Goal: Task Accomplishment & Management: Use online tool/utility

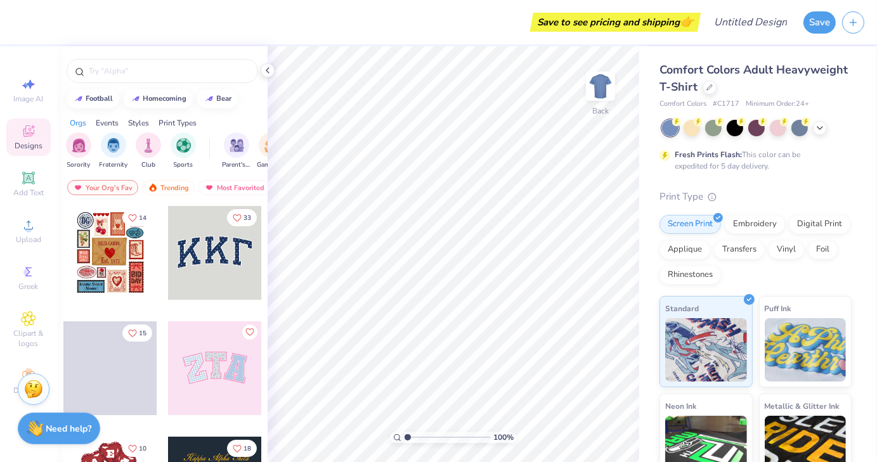
click at [113, 261] on div at bounding box center [110, 253] width 94 height 94
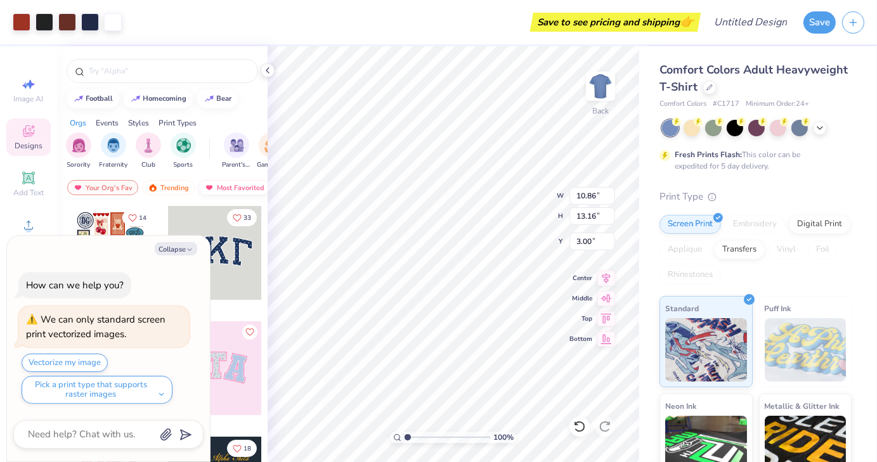
click at [599, 83] on img at bounding box center [600, 86] width 25 height 25
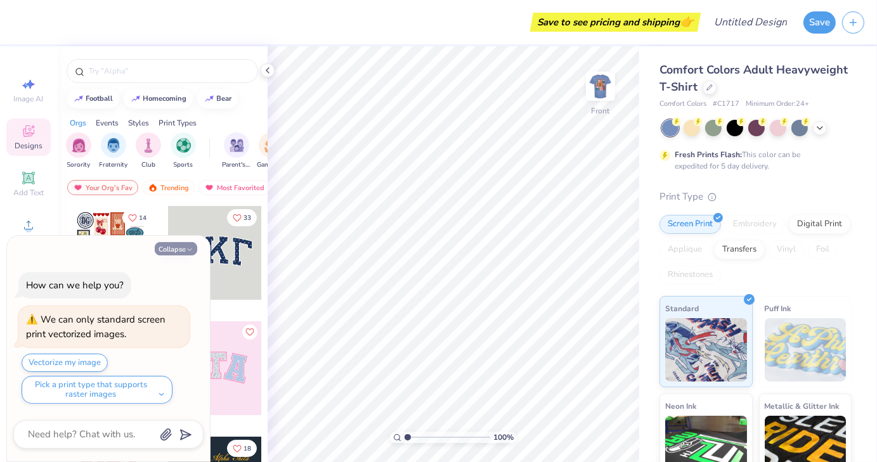
click at [184, 248] on button "Collapse" at bounding box center [176, 248] width 43 height 13
type textarea "x"
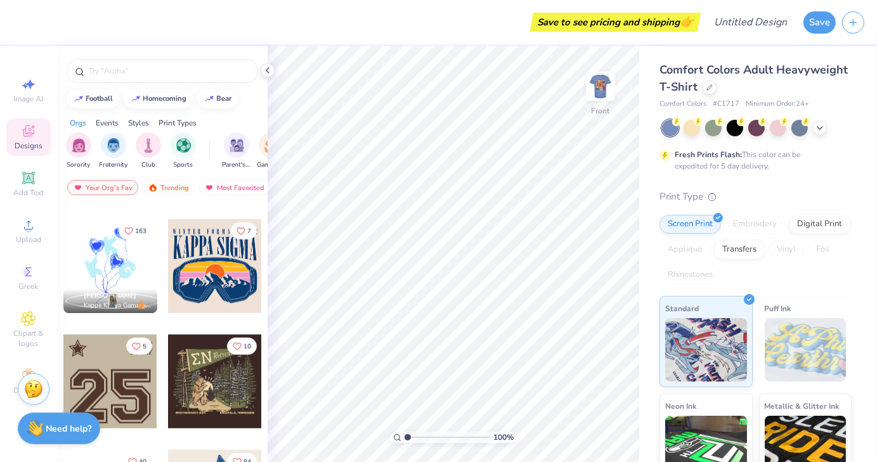
scroll to position [1380, 0]
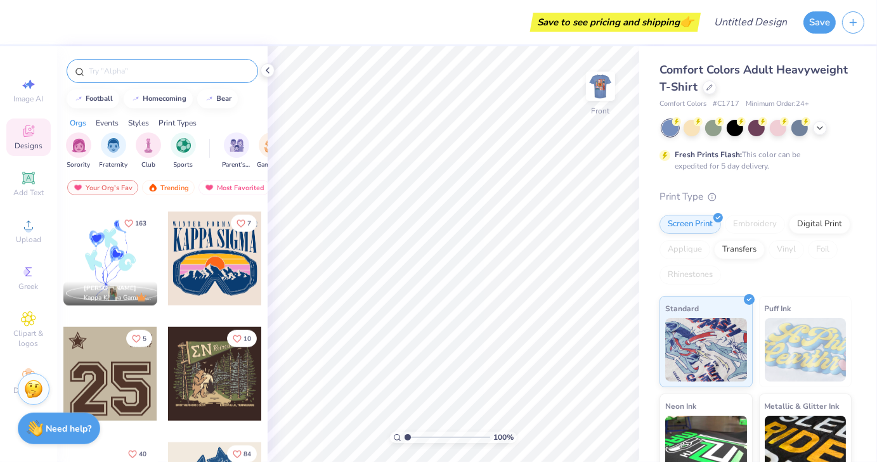
click at [142, 65] on input "text" at bounding box center [169, 71] width 162 height 13
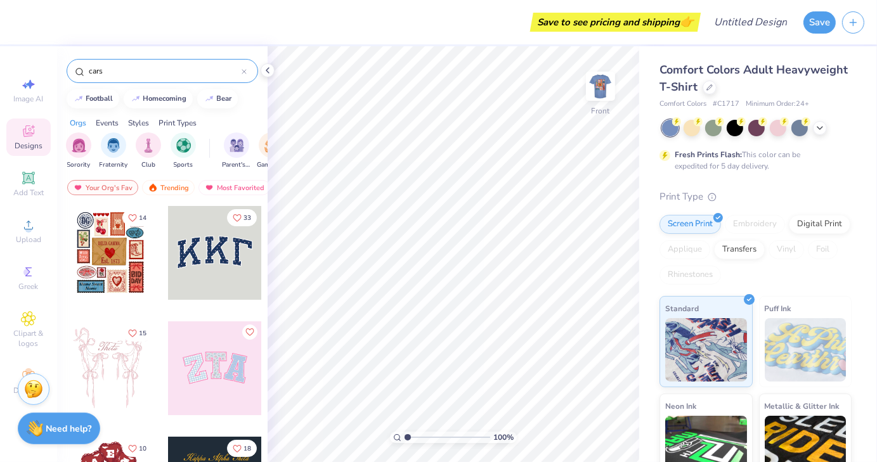
type input "cars"
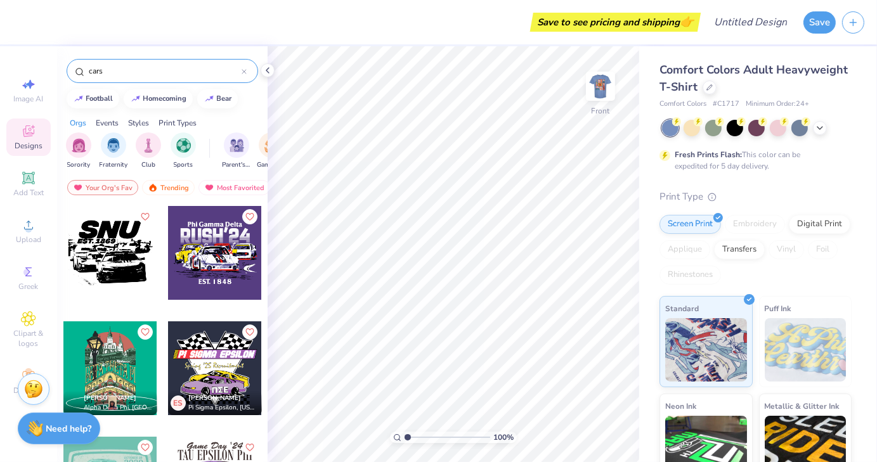
click at [204, 371] on div at bounding box center [215, 369] width 94 height 94
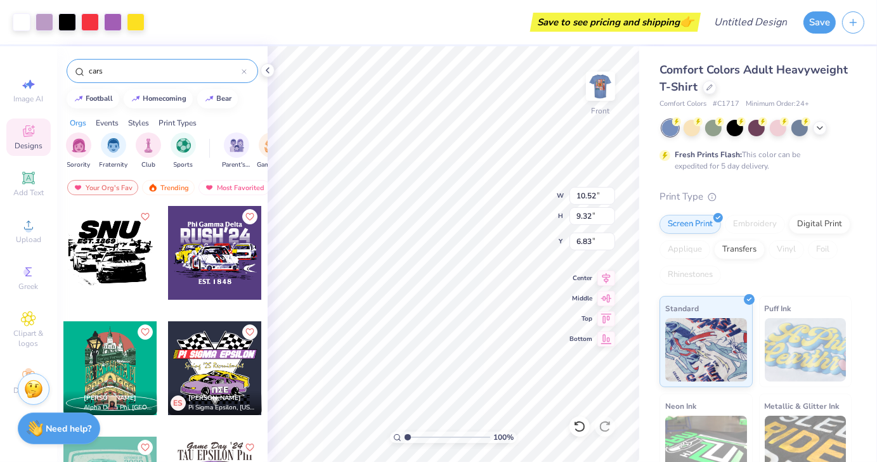
type input "6.83"
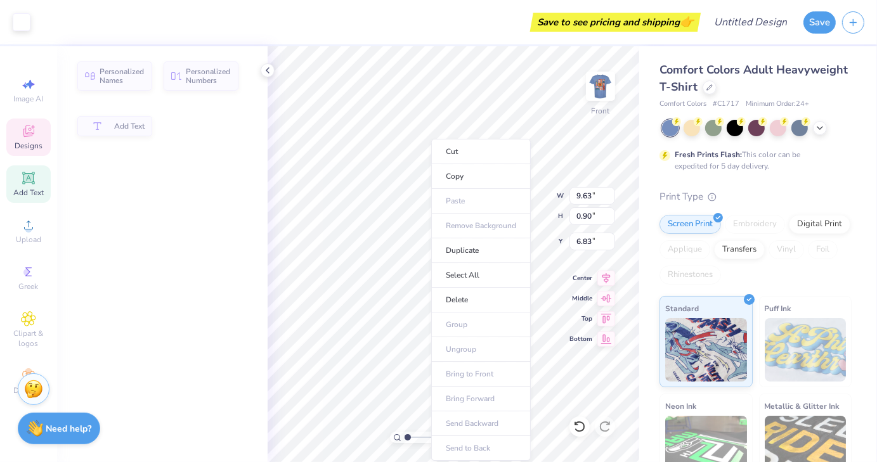
type input "9.63"
type input "0.90"
type input "9.28"
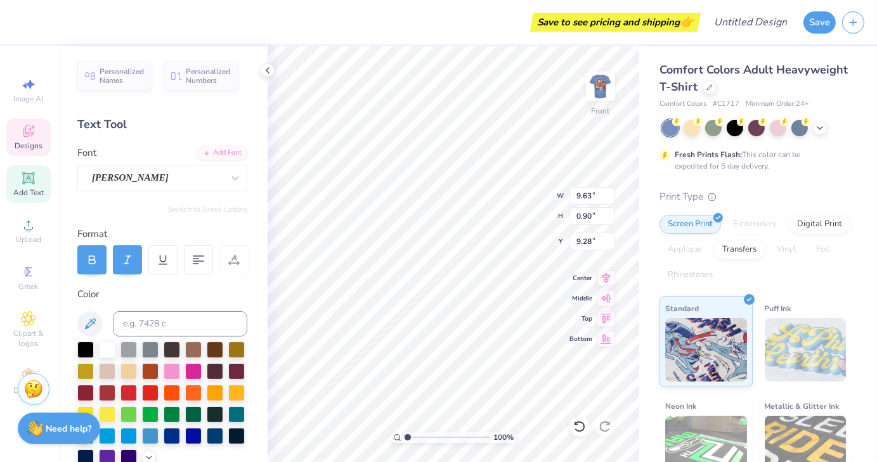
scroll to position [10, 1]
type textarea "Ccvt"
type input "9.50"
type input "9.32"
type input "6.83"
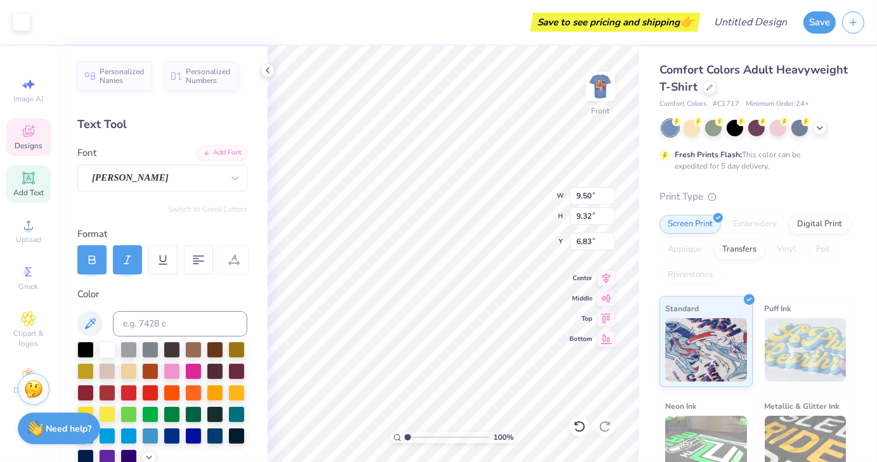
type input "9.64"
type input "1.50"
type input "8.78"
type input "7.98"
type input "2.35"
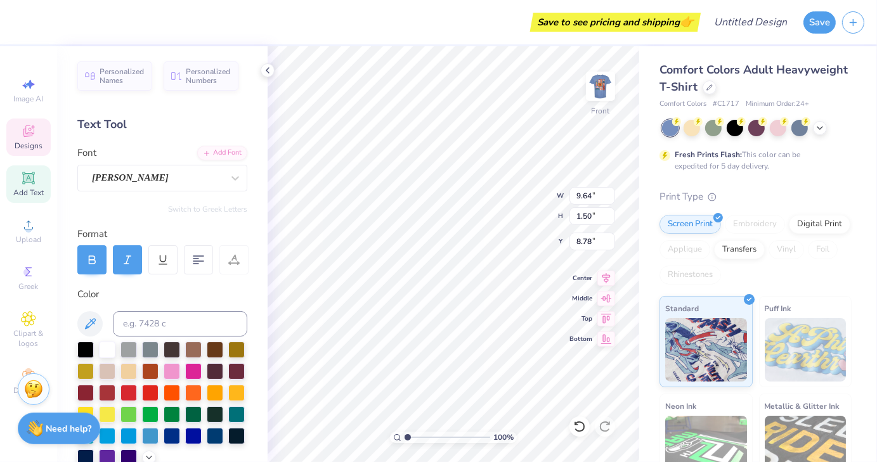
type input "10.55"
type input "6.58"
type input "1.02"
type input "9.25"
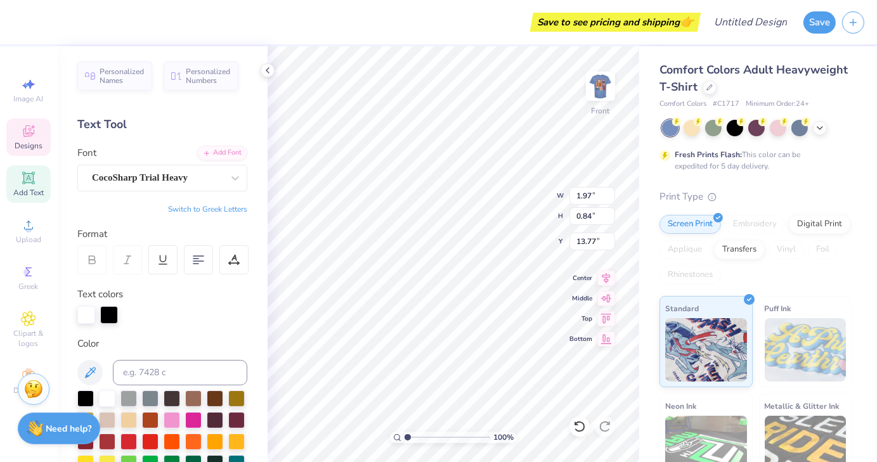
type textarea "CCVT"
type textarea "2025"
type input "9.50"
type input "9.32"
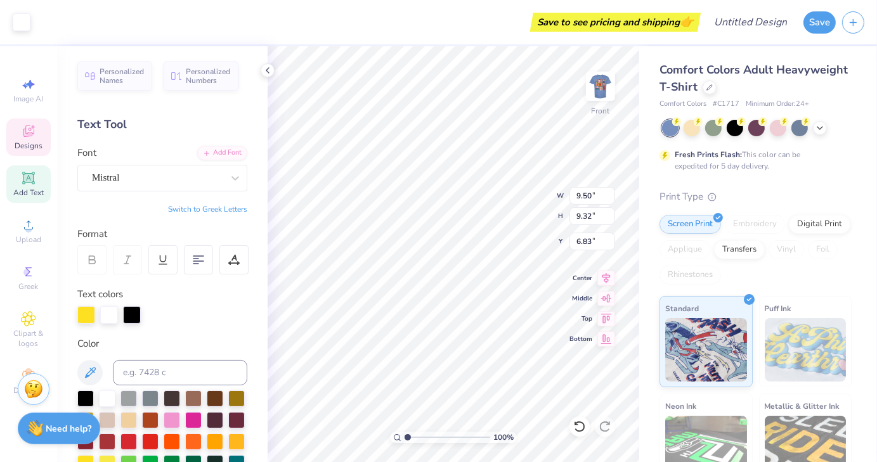
type input "6.83"
click at [575, 429] on icon at bounding box center [579, 427] width 13 height 13
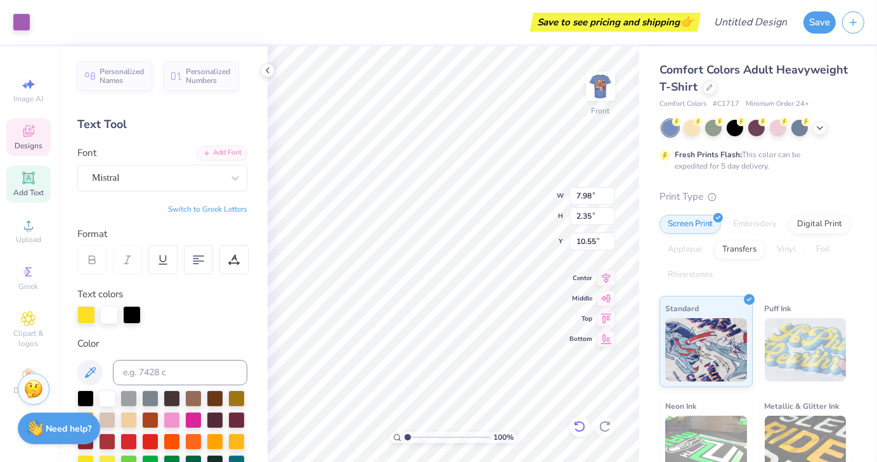
click at [575, 429] on icon at bounding box center [579, 427] width 13 height 13
click at [575, 428] on icon at bounding box center [579, 427] width 13 height 13
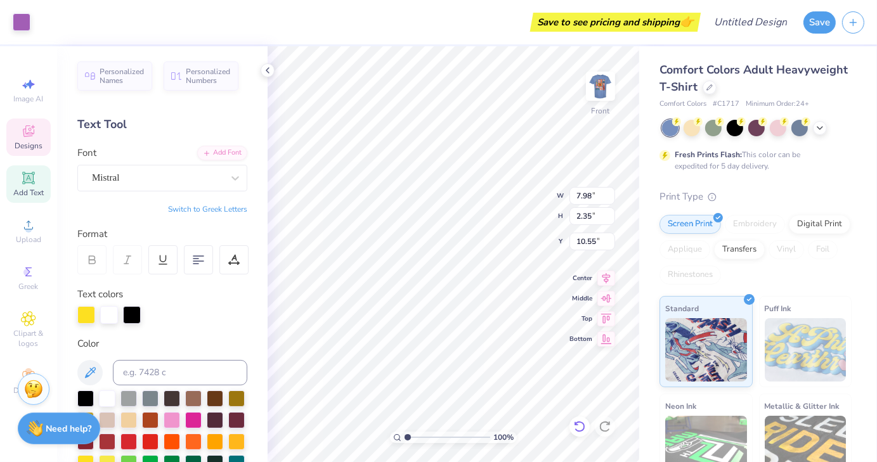
click at [575, 428] on icon at bounding box center [579, 427] width 13 height 13
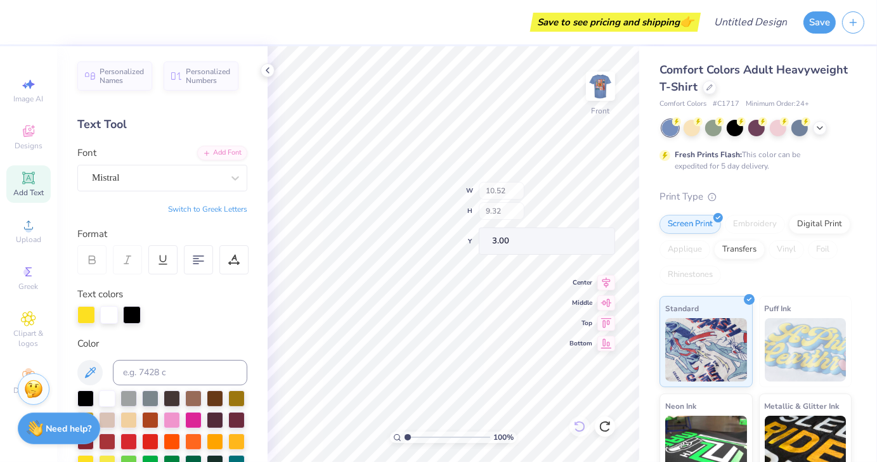
type input "10.52"
type input "9.32"
type input "3.00"
click at [37, 149] on span "Designs" at bounding box center [29, 146] width 28 height 10
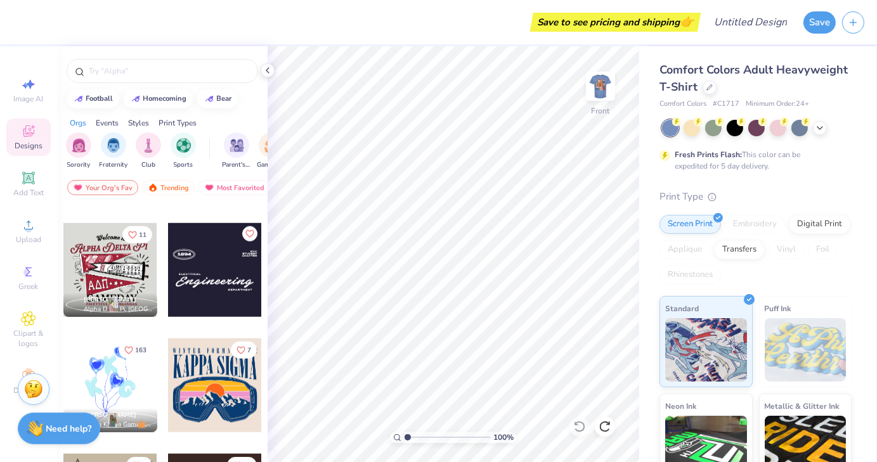
scroll to position [1271, 0]
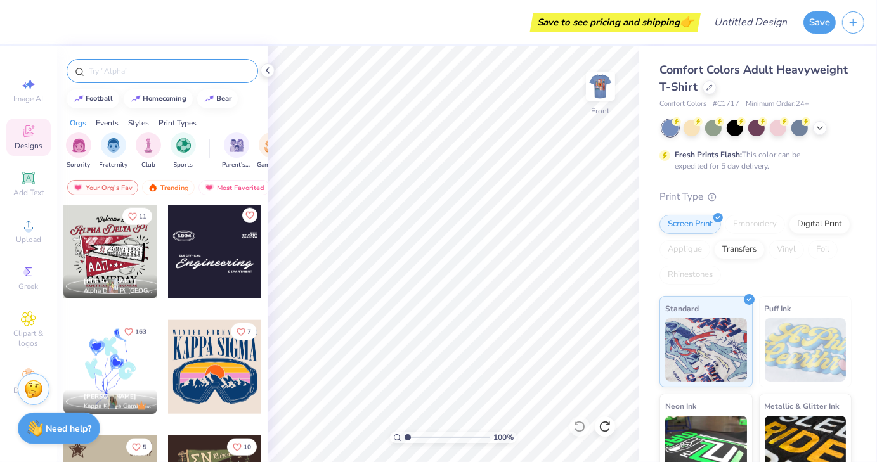
click at [151, 62] on div at bounding box center [163, 71] width 192 height 24
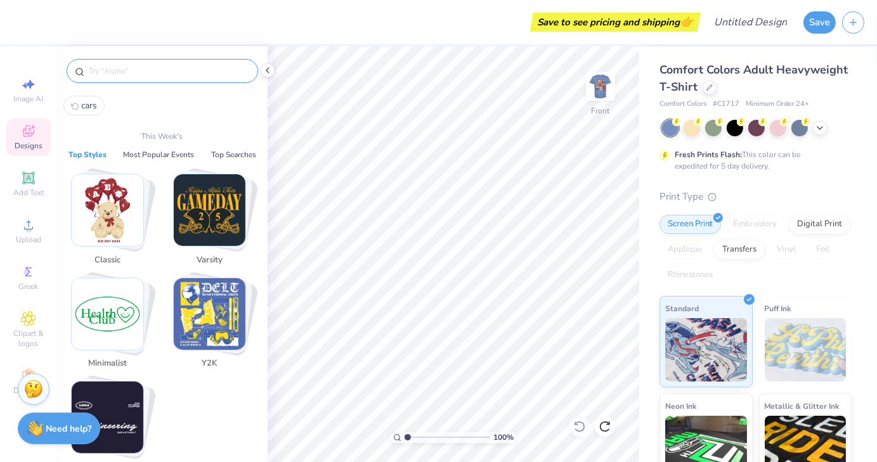
click at [140, 70] on input "text" at bounding box center [169, 71] width 162 height 13
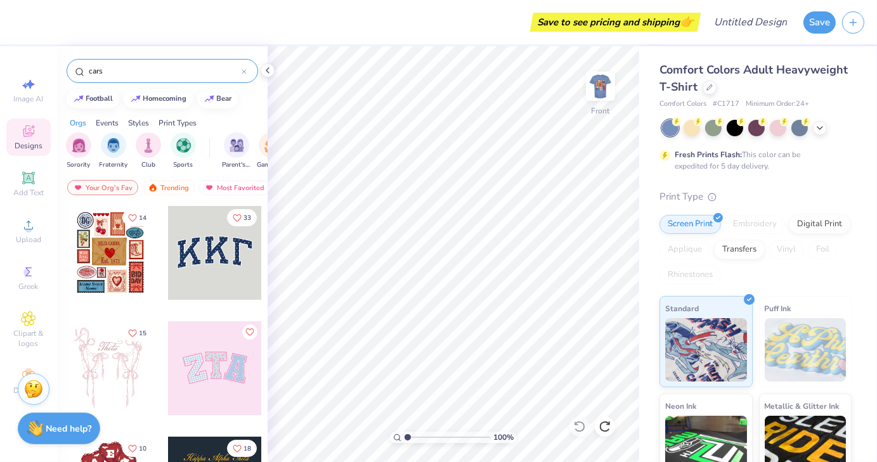
type input "cars"
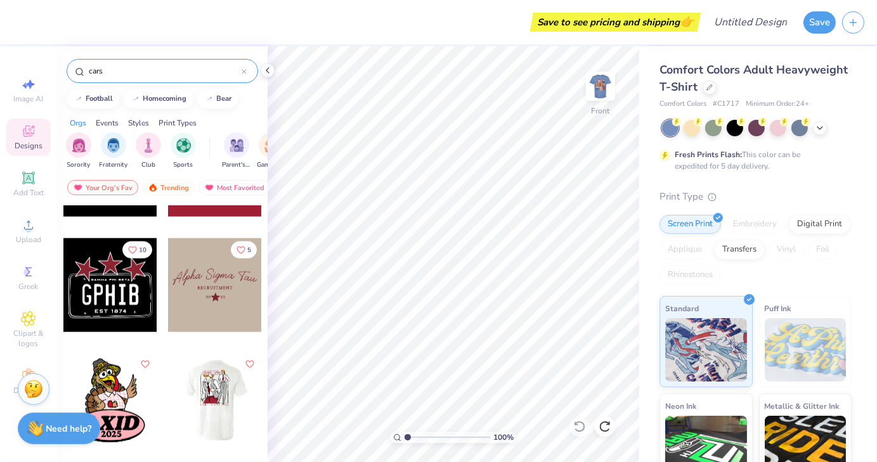
scroll to position [1699, 0]
click at [603, 93] on img at bounding box center [600, 86] width 51 height 51
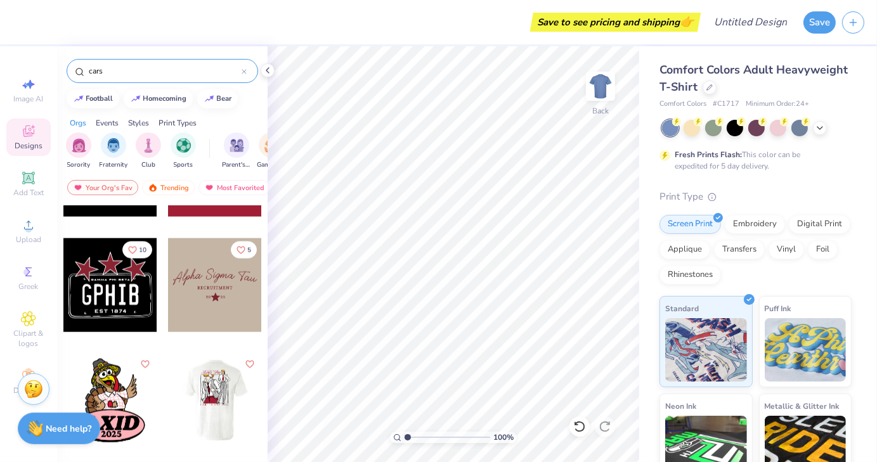
click at [74, 293] on div at bounding box center [110, 286] width 94 height 94
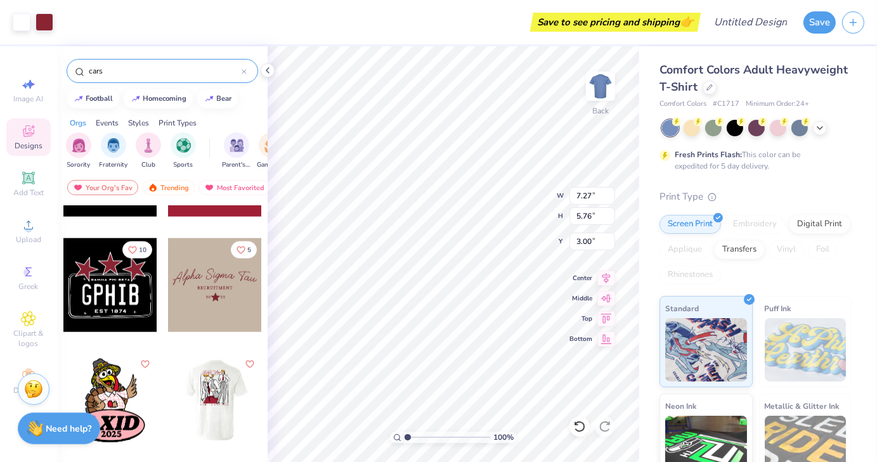
type input "3.19"
type input "2.52"
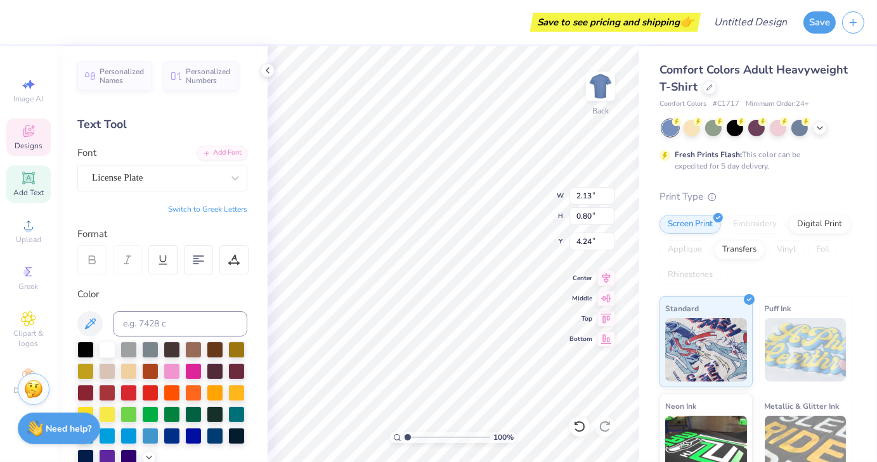
scroll to position [10, 1]
type textarea "CCVT"
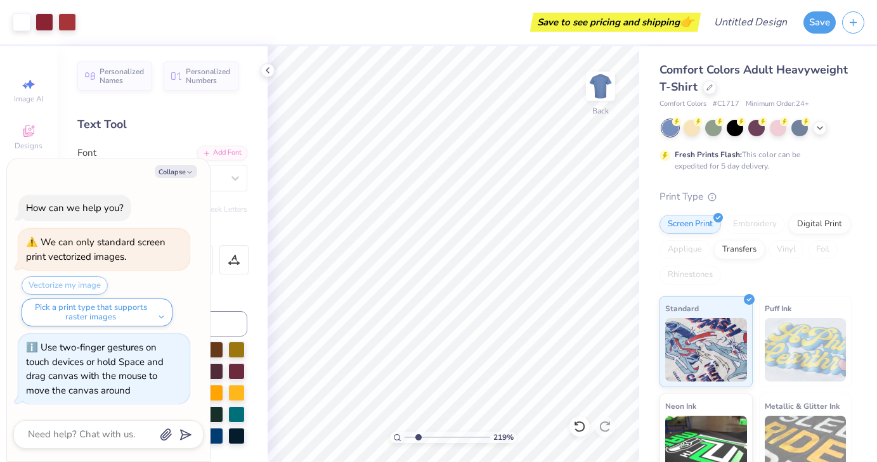
type input "2.19129990593393"
type textarea "x"
type input "2.19129990593393"
type textarea "x"
type input "2.19129990593393"
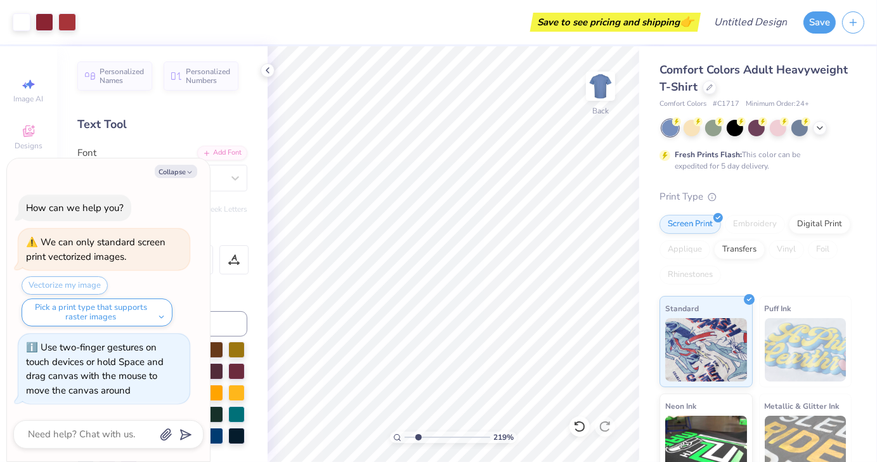
type textarea "x"
type input "2.19129990593393"
type textarea "x"
type input "2.19129990593393"
type textarea "x"
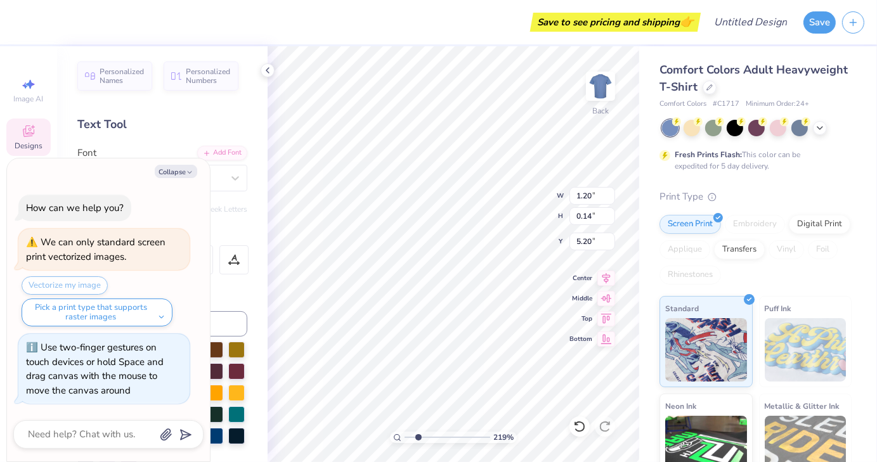
type input "2.19129990593393"
type textarea "x"
type input "2.19129990593393"
type textarea "x"
type input "6.33"
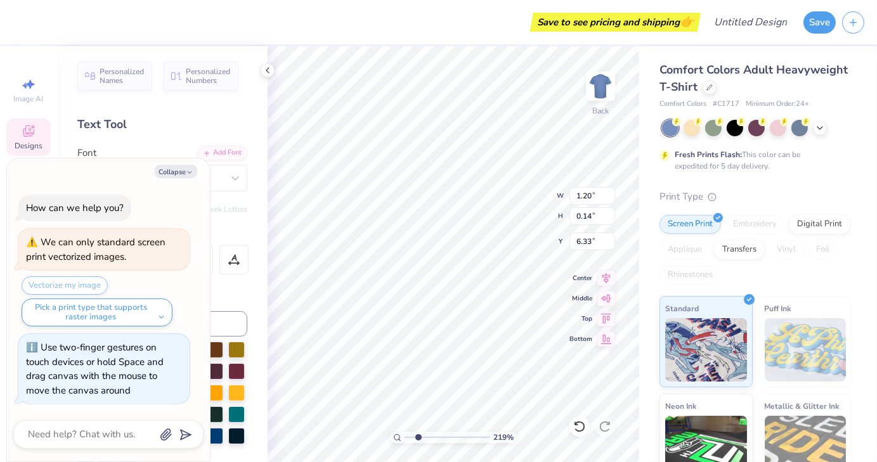
type input "2.19129990593393"
type textarea "x"
type input "2.19129990593393"
type textarea "x"
type input "1.46"
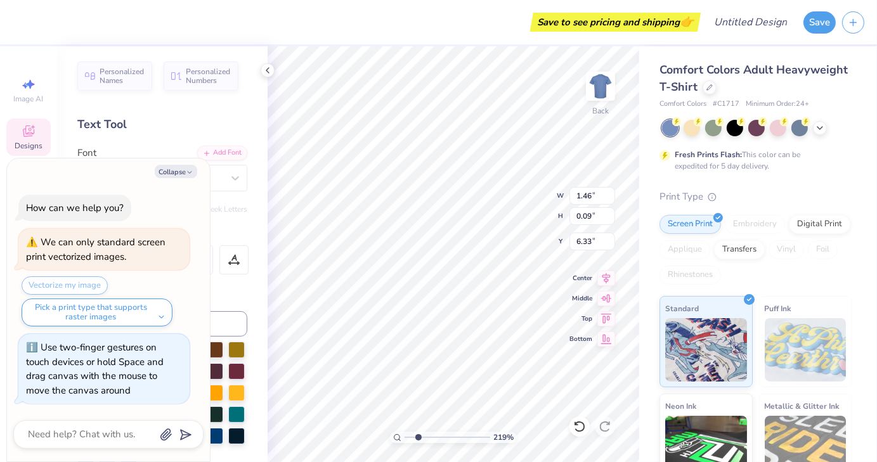
type input "0.09"
type input "4.01"
type input "2.19129990593393"
type textarea "x"
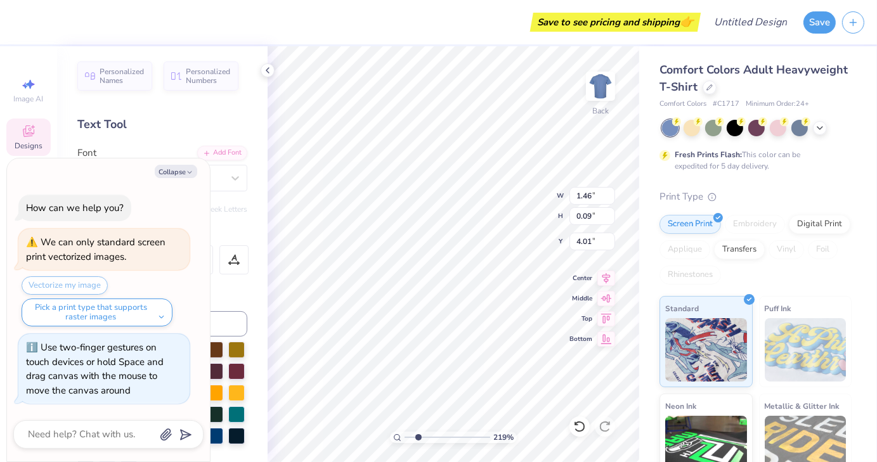
type textarea "phi beta"
type input "2.19129990593393"
type textarea "x"
type input "2.19129990593393"
type textarea "x"
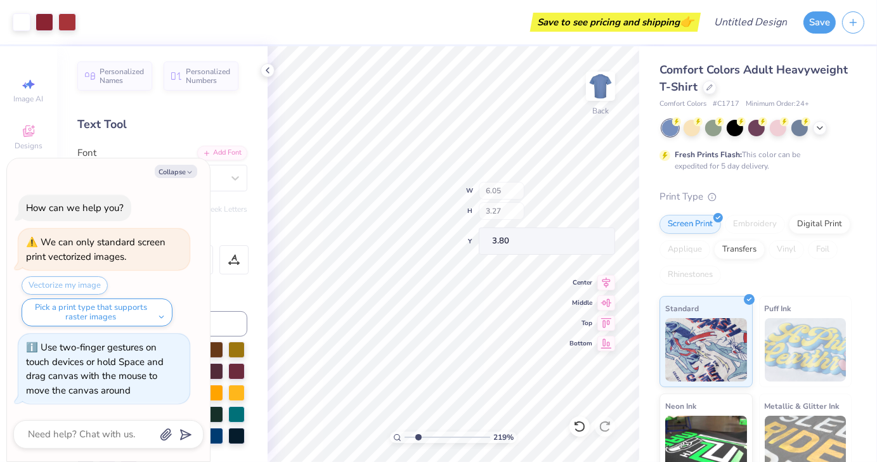
type input "2.19129990593393"
type textarea "x"
type input "2.19129990593393"
type textarea "x"
type input "2.19129990593393"
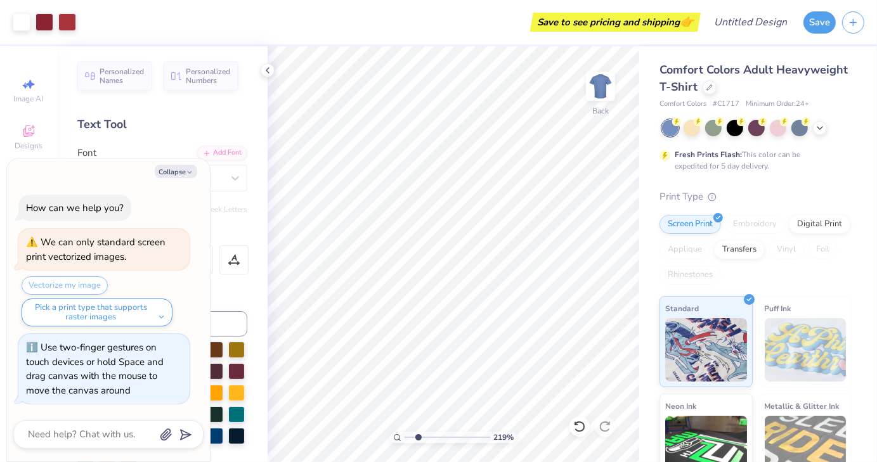
type textarea "x"
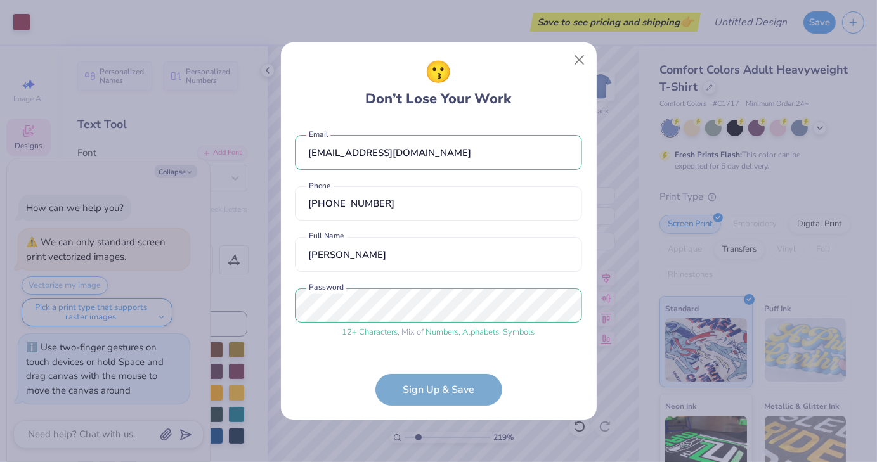
scroll to position [39, 0]
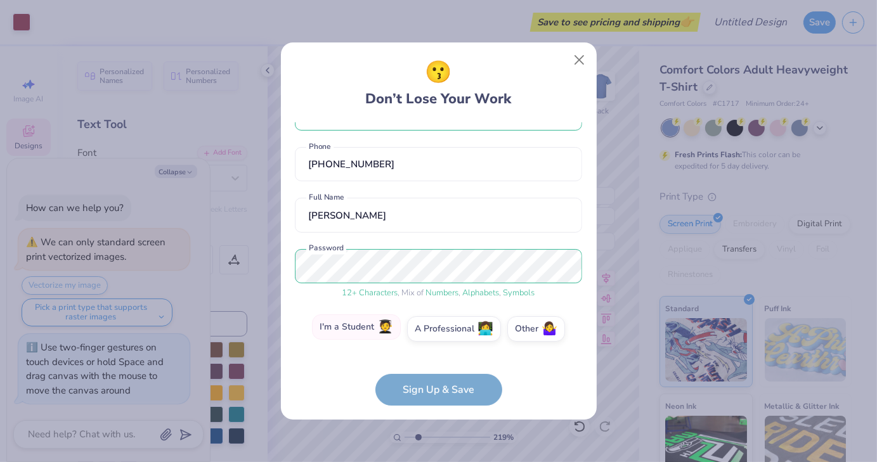
click at [377, 327] on span "🧑‍🎓" at bounding box center [385, 327] width 16 height 15
click at [435, 367] on input "I'm a Student 🧑‍🎓" at bounding box center [439, 371] width 8 height 8
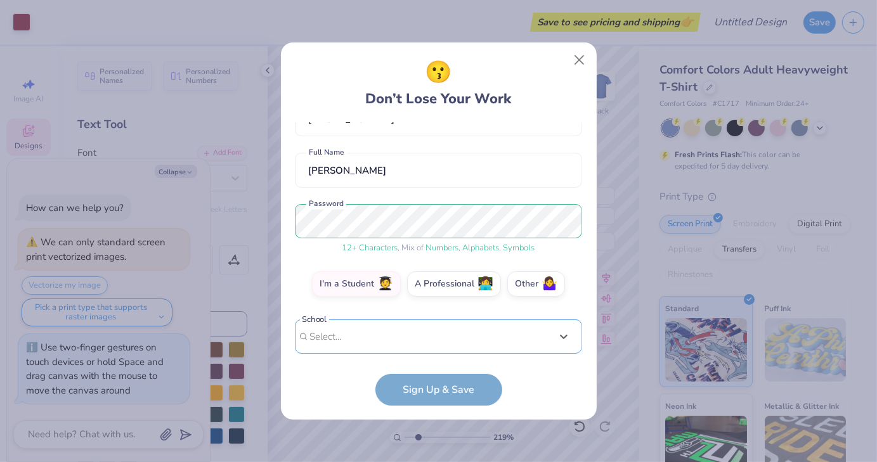
click at [378, 330] on div "option focused, 1 of 30. 30 results available. Use Up and Down to choose option…" at bounding box center [438, 436] width 287 height 232
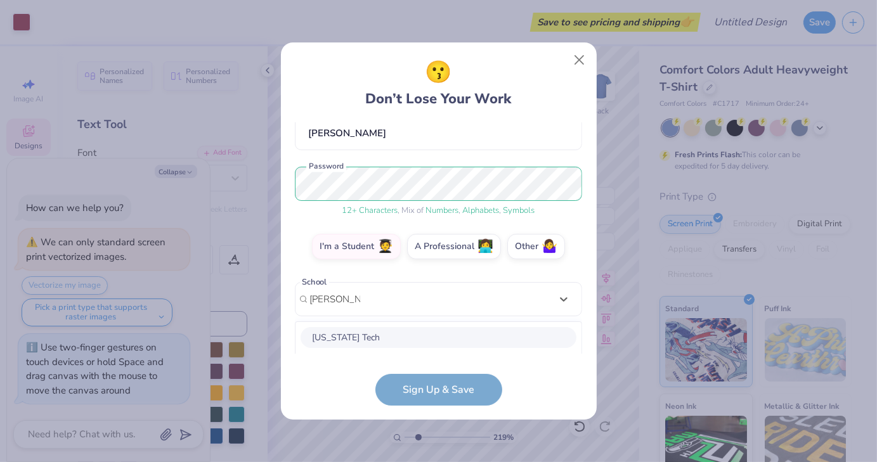
scroll to position [281, 0]
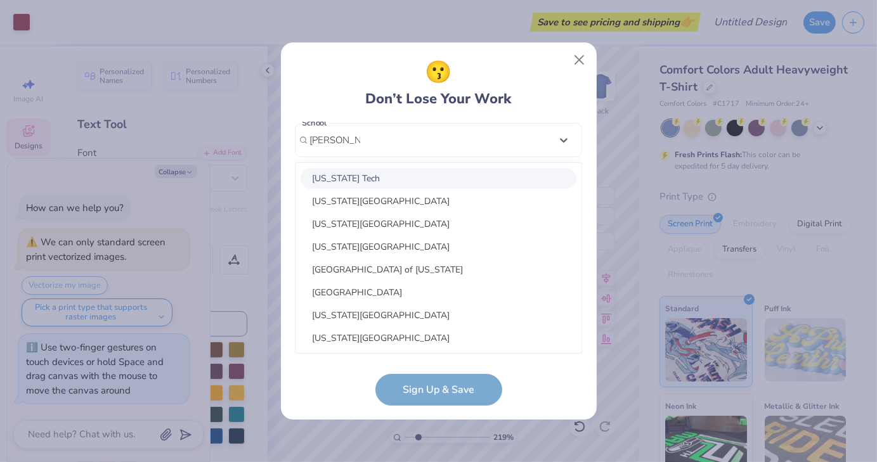
click at [406, 174] on div "Virginia Tech" at bounding box center [439, 178] width 276 height 21
type input "virgina tech"
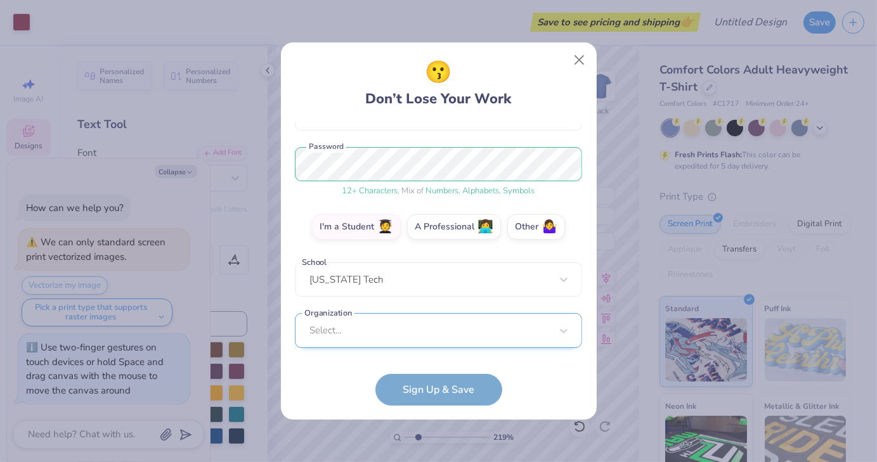
click at [432, 323] on div "Select..." at bounding box center [438, 330] width 287 height 35
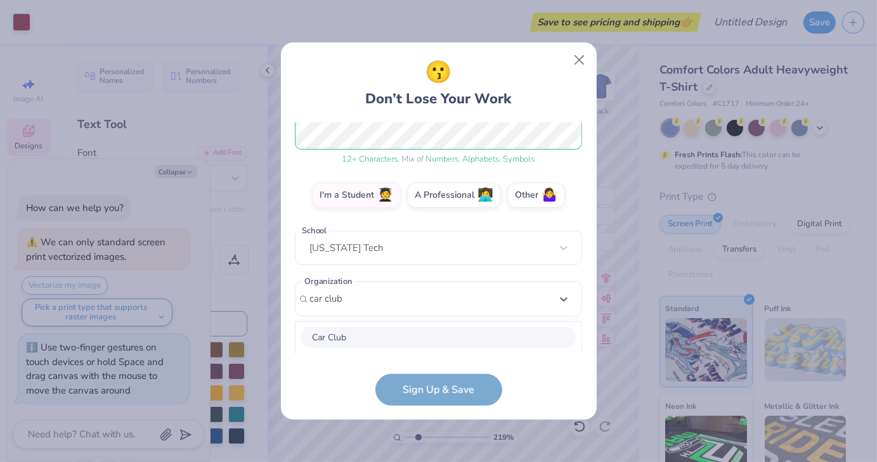
scroll to position [332, 0]
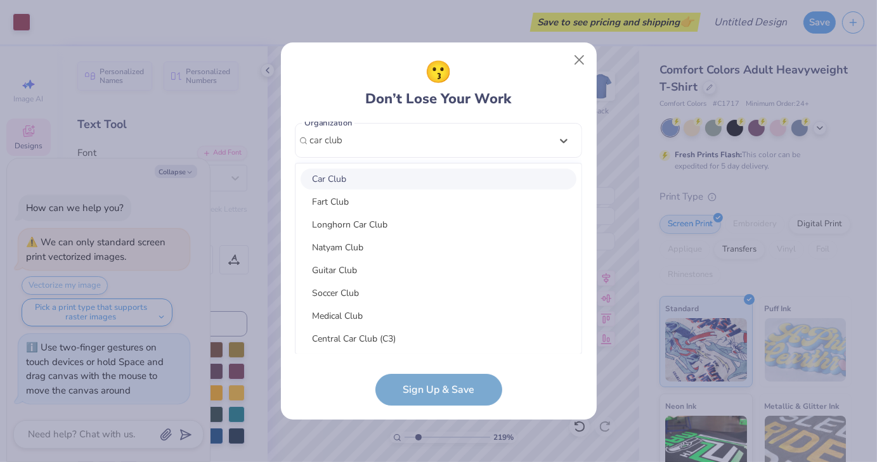
click at [419, 179] on div "Car Club" at bounding box center [439, 179] width 276 height 21
type input "car club"
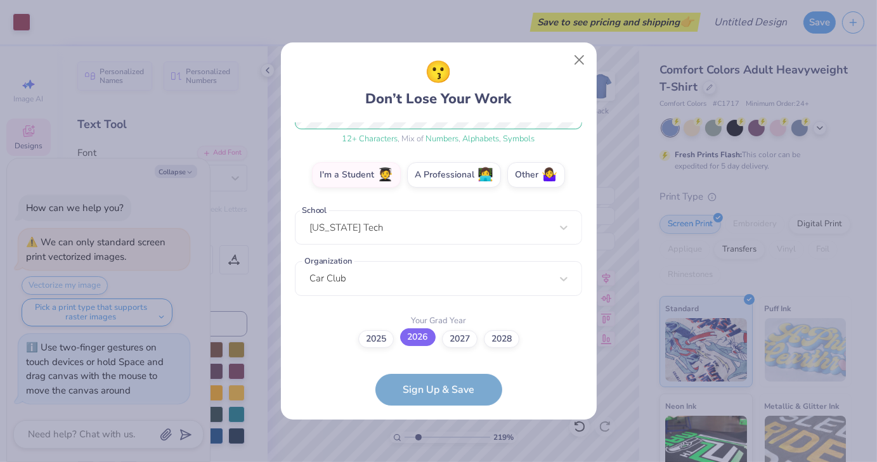
click at [418, 339] on label "2026" at bounding box center [418, 338] width 36 height 18
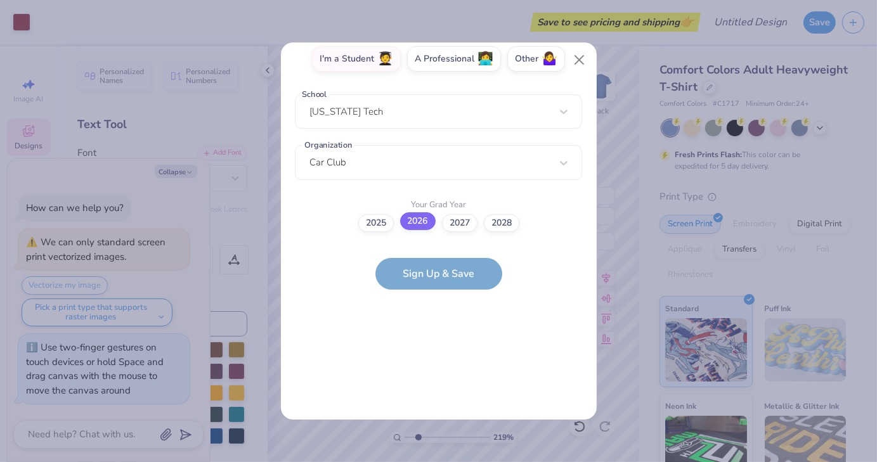
scroll to position [0, 0]
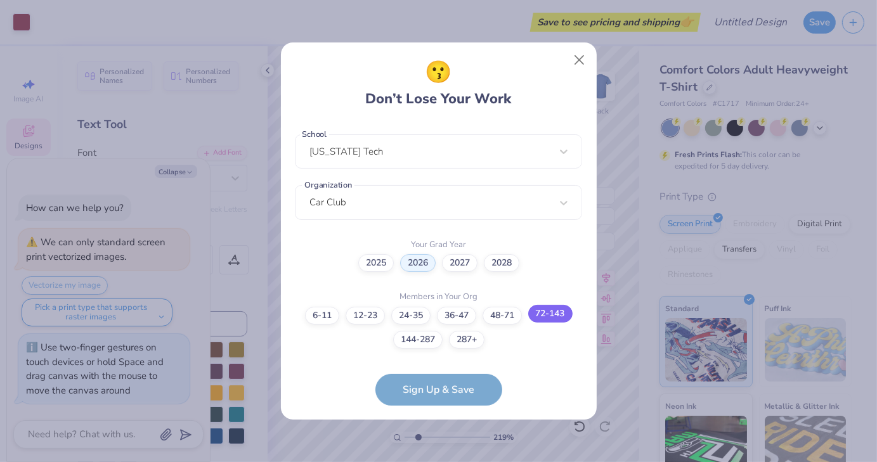
click at [548, 315] on label "72-143" at bounding box center [550, 314] width 44 height 18
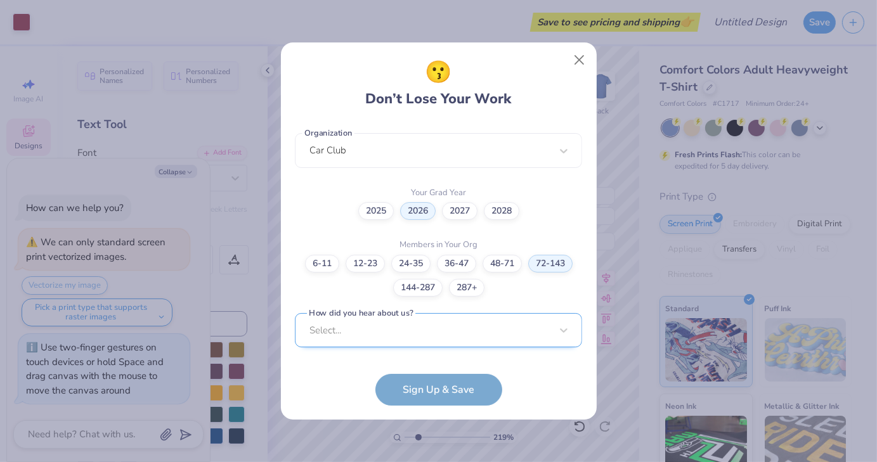
click at [437, 346] on div "Select..." at bounding box center [438, 330] width 287 height 35
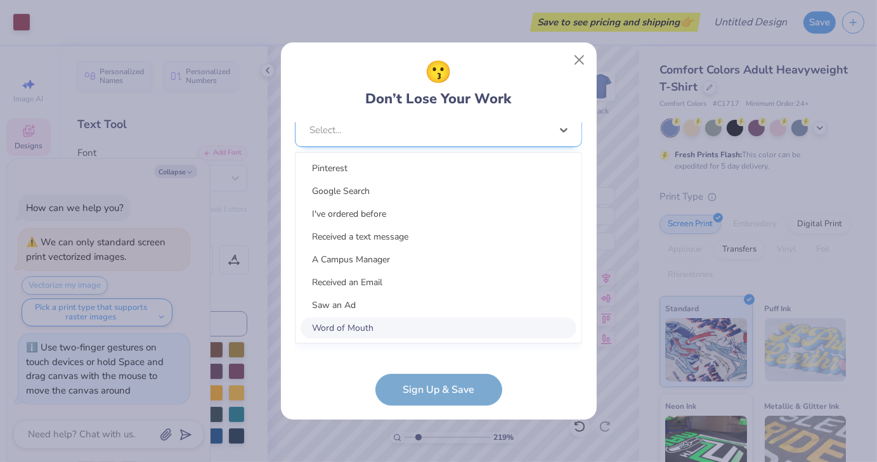
scroll to position [511, 0]
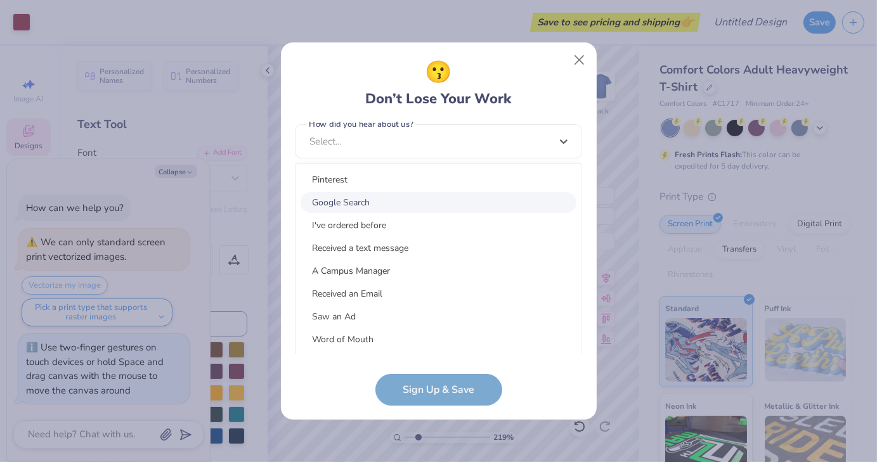
click at [448, 206] on div "Google Search" at bounding box center [439, 202] width 276 height 21
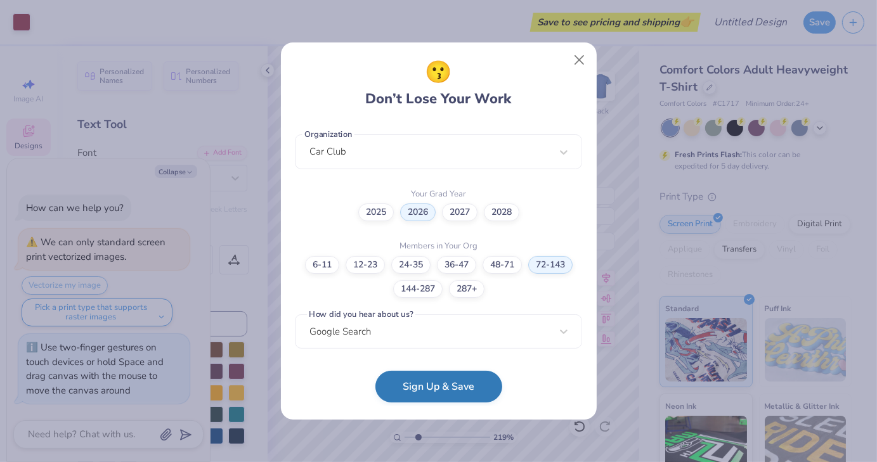
click at [438, 389] on button "Sign Up & Save" at bounding box center [439, 387] width 127 height 32
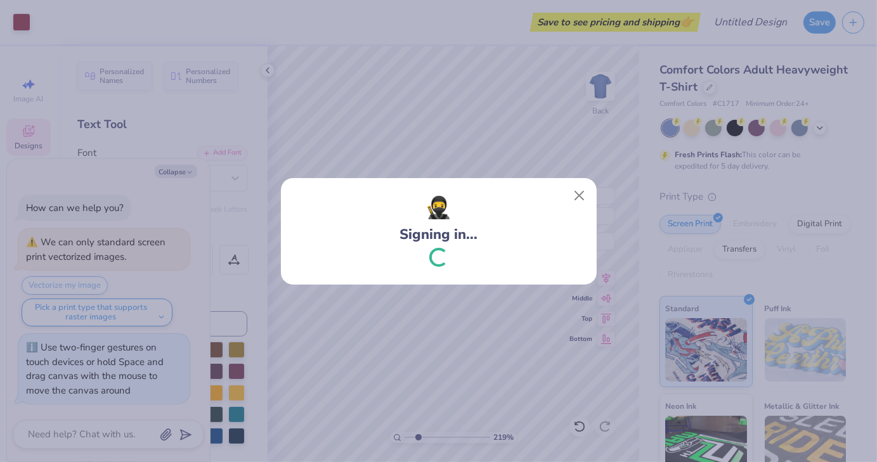
type input "2.19129990593393"
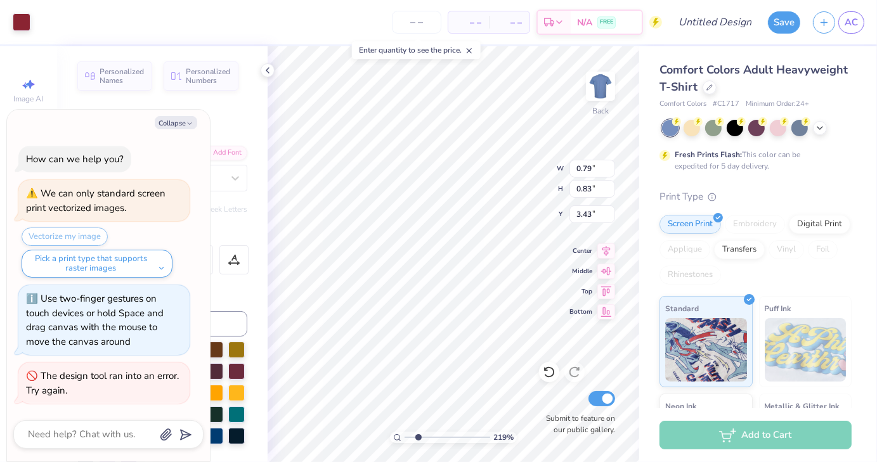
type textarea "x"
type input "1.73037682137889"
type textarea "x"
type input "1.73037682137889"
type textarea "x"
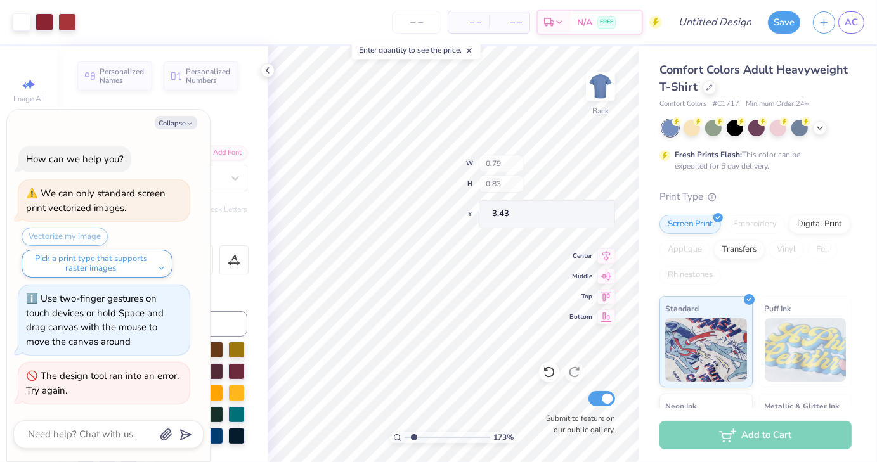
type input "1.73037682137889"
type textarea "x"
type input "1.73037682137889"
type textarea "x"
type input "1.73037682137889"
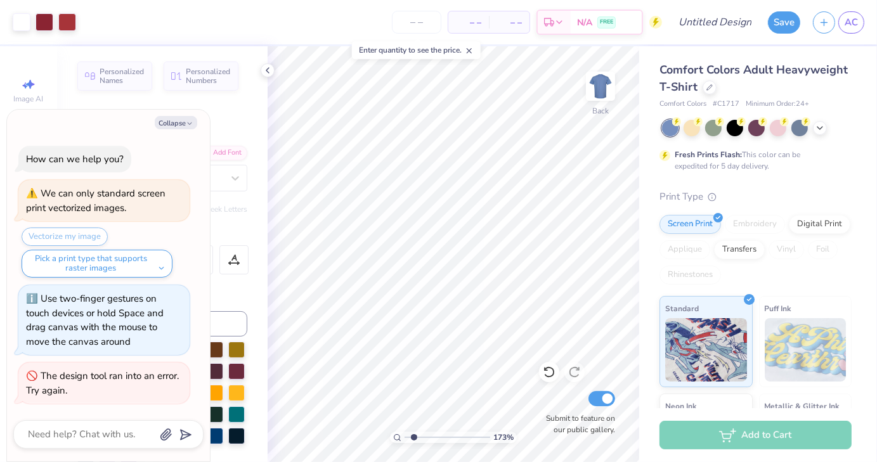
type textarea "x"
type input "1.73037682137889"
type textarea "x"
type input "1.73037682137889"
type textarea "x"
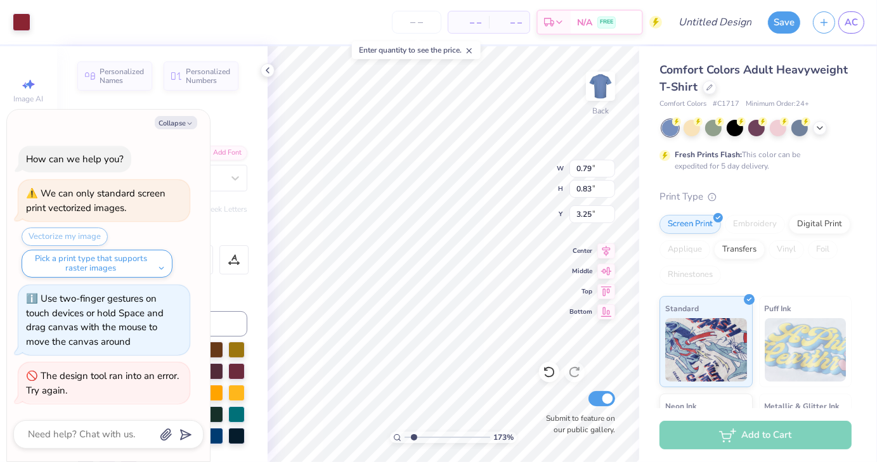
type input "1.73037682137889"
type textarea "x"
type input "0.79"
type input "0.83"
type input "3.25"
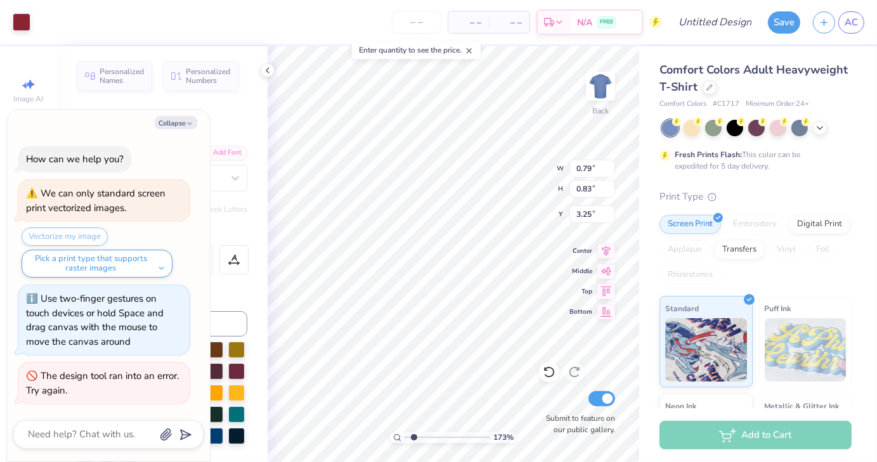
type input "1.73037682137889"
type textarea "x"
type input "1.73037682137889"
type textarea "x"
type input "1.73037682137889"
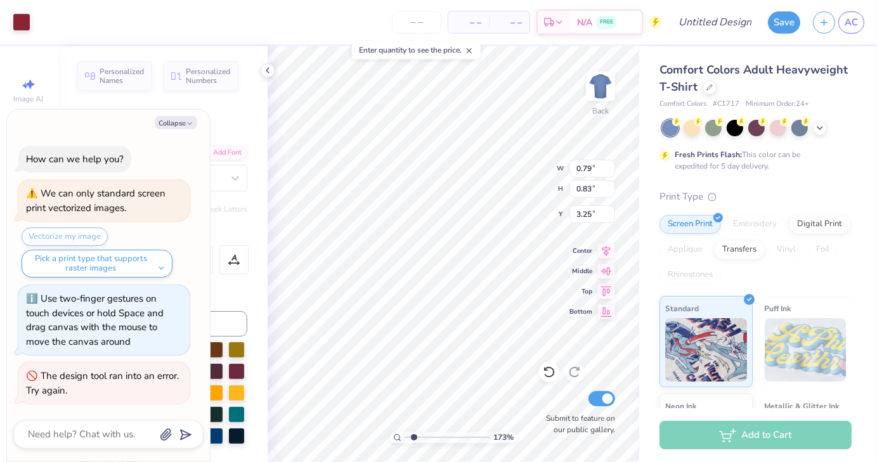
type textarea "x"
type input "1.73037682137889"
type textarea "x"
type input "1.73037682137889"
type textarea "x"
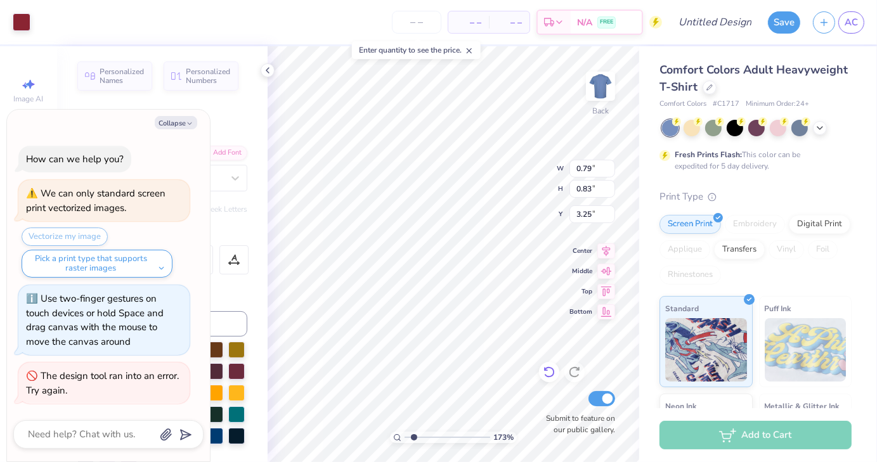
click at [552, 372] on icon at bounding box center [549, 372] width 13 height 13
type input "1.73037682137889"
type textarea "x"
click at [552, 372] on icon at bounding box center [549, 372] width 13 height 13
type input "1.73037682137889"
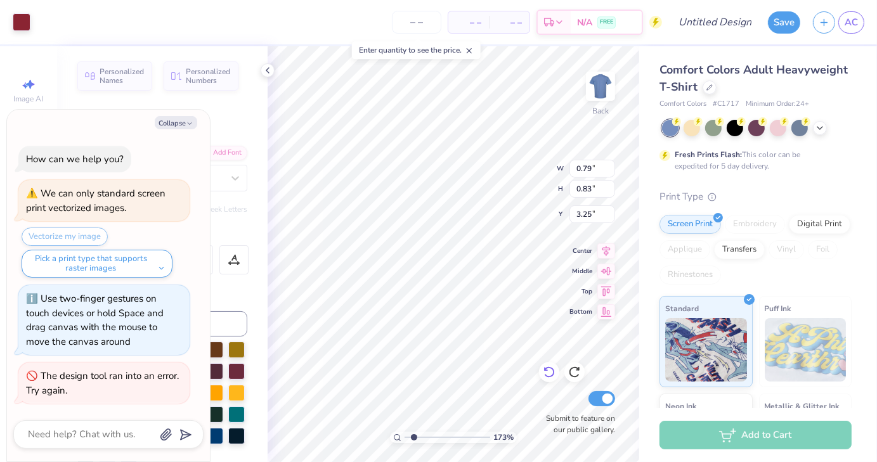
type textarea "x"
click at [552, 372] on icon at bounding box center [549, 372] width 13 height 13
type input "1.73037682137889"
type textarea "x"
type input "1"
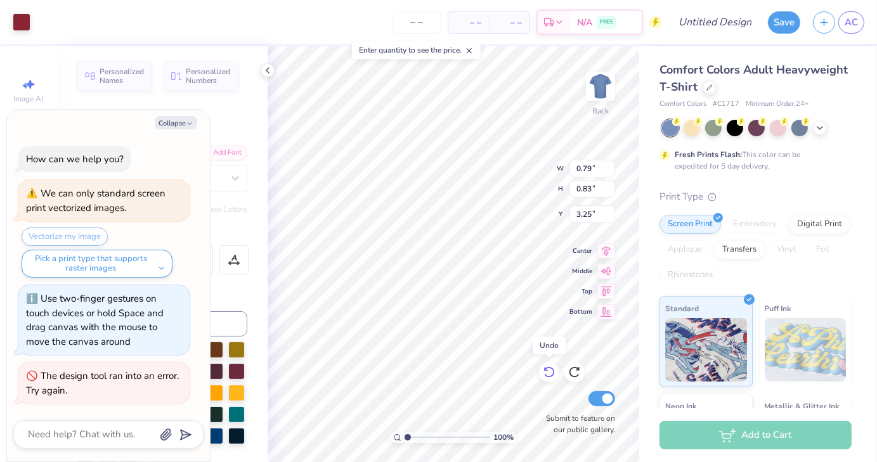
click at [552, 372] on icon at bounding box center [549, 372] width 13 height 13
type textarea "x"
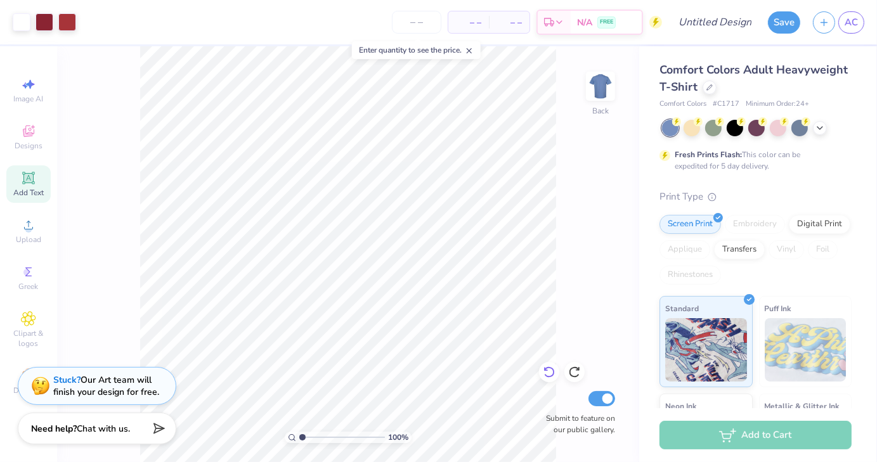
click at [552, 377] on icon at bounding box center [549, 372] width 11 height 11
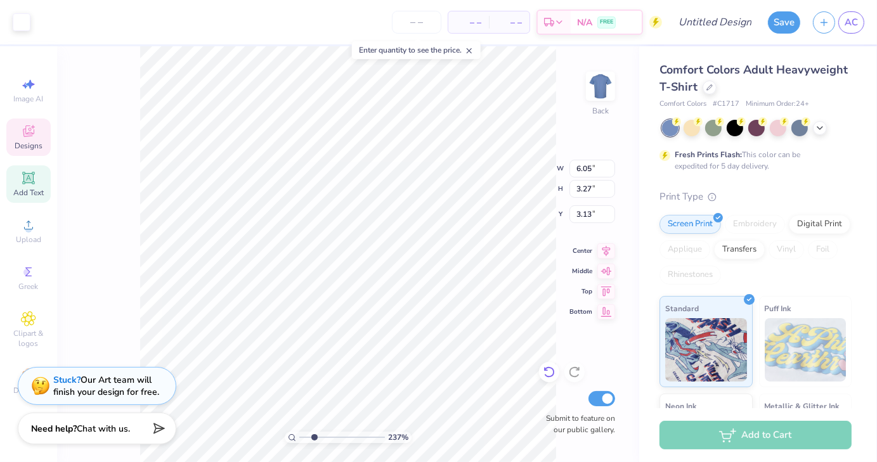
type input "2.37323973300337"
type input "2.70"
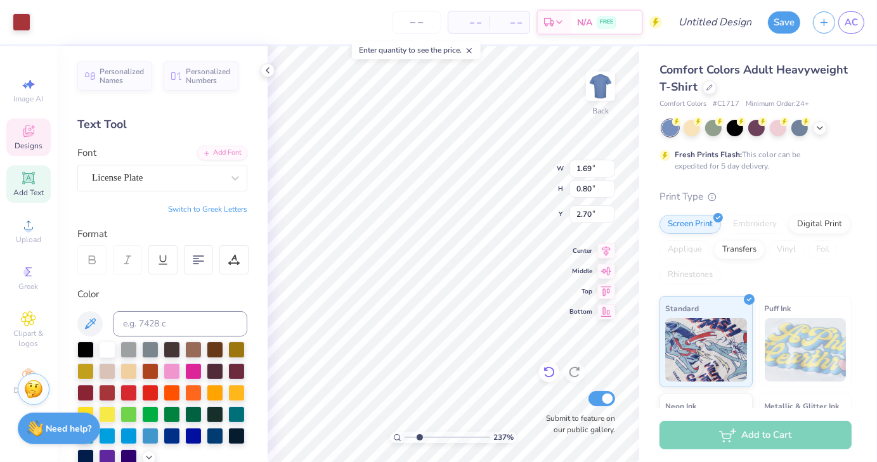
type input "2.37323973300337"
type input "1.69"
type input "0.80"
type input "4.76"
type input "2.37323973300337"
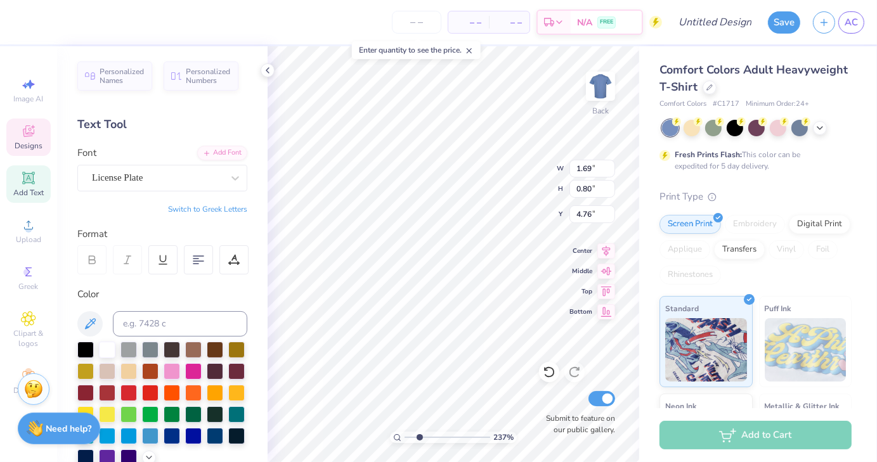
type input "4.14"
click at [32, 147] on span "Designs" at bounding box center [29, 146] width 28 height 10
type input "2.37323973300337"
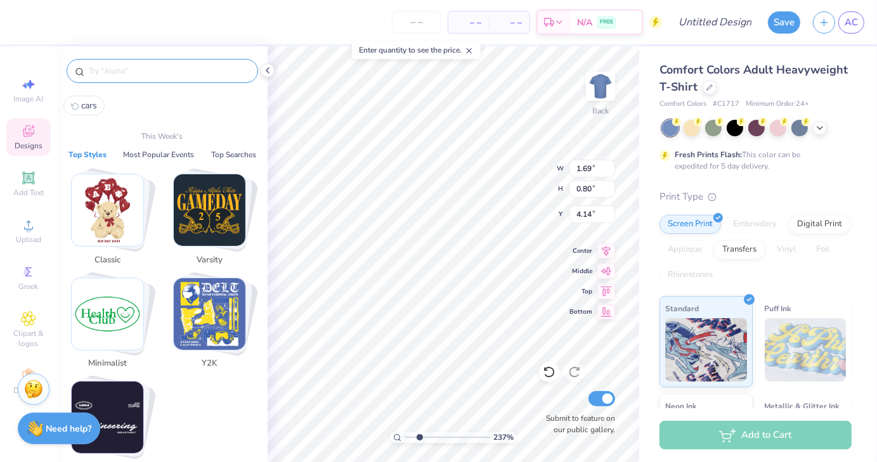
click at [134, 69] on input "text" at bounding box center [169, 71] width 162 height 13
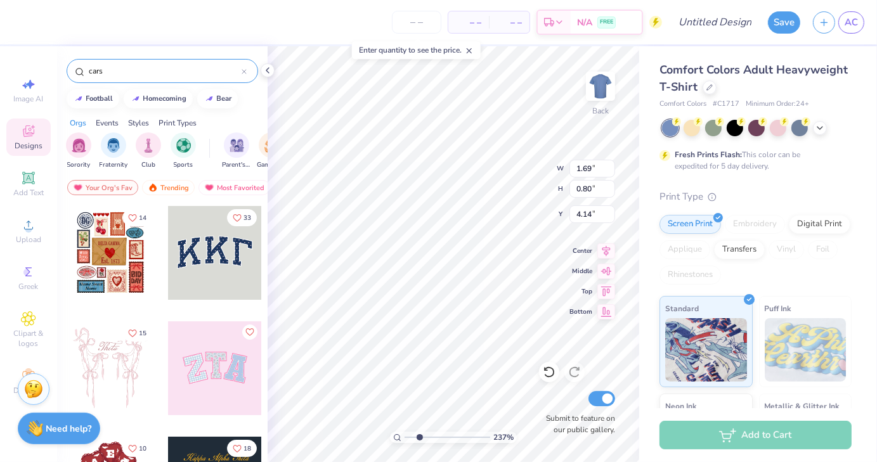
type input "cars"
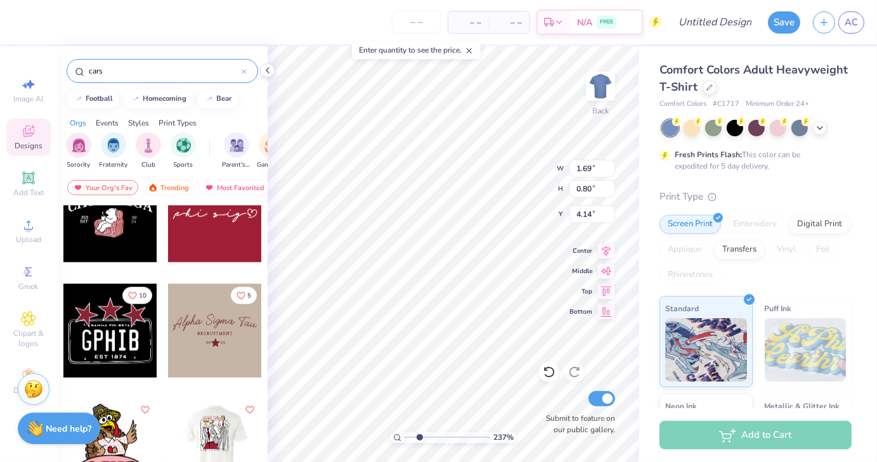
scroll to position [1665, 0]
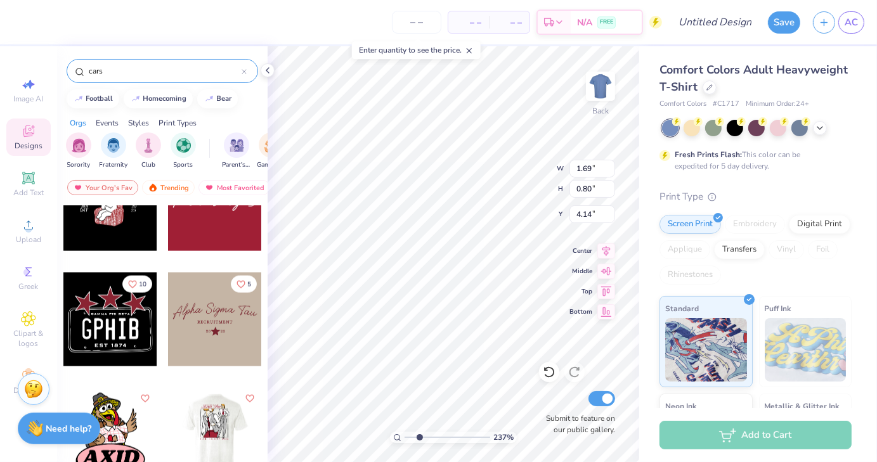
type input "2.37323973300337"
type input "0.79"
type input "0.83"
type input "3.25"
type input "2.37323973300337"
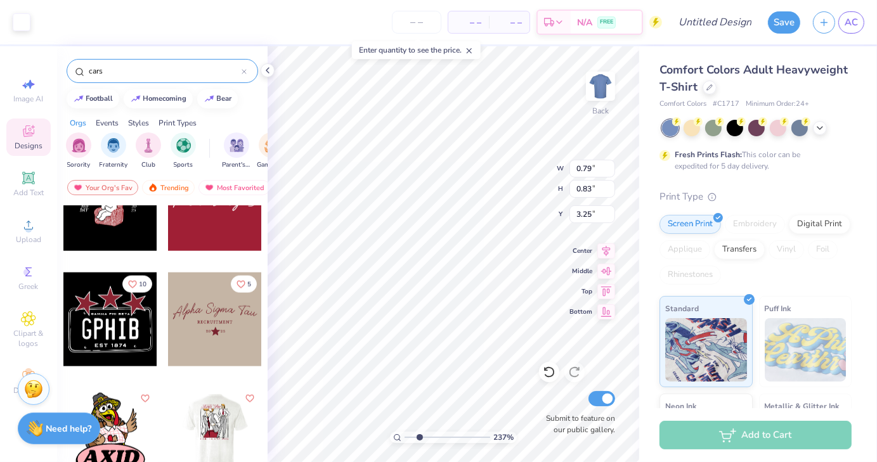
type input "6.05"
type input "3.27"
type input "2.70"
type input "2.37323973300337"
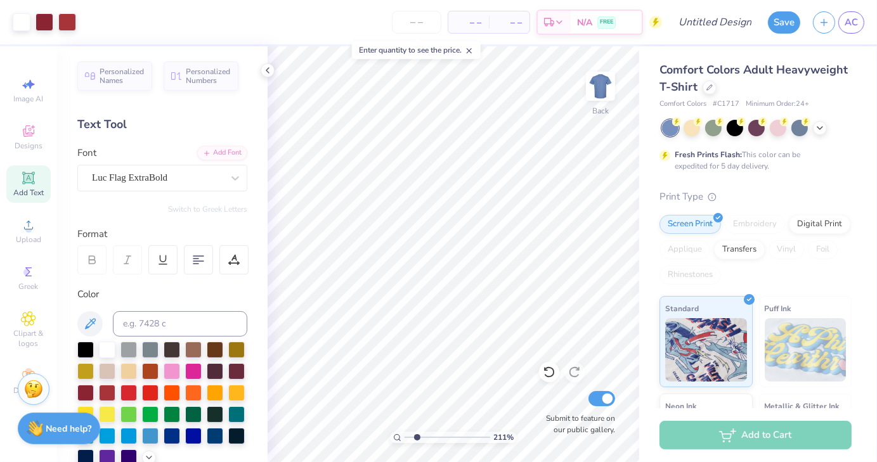
type input "2.10804487856626"
type input "1.26288537652524"
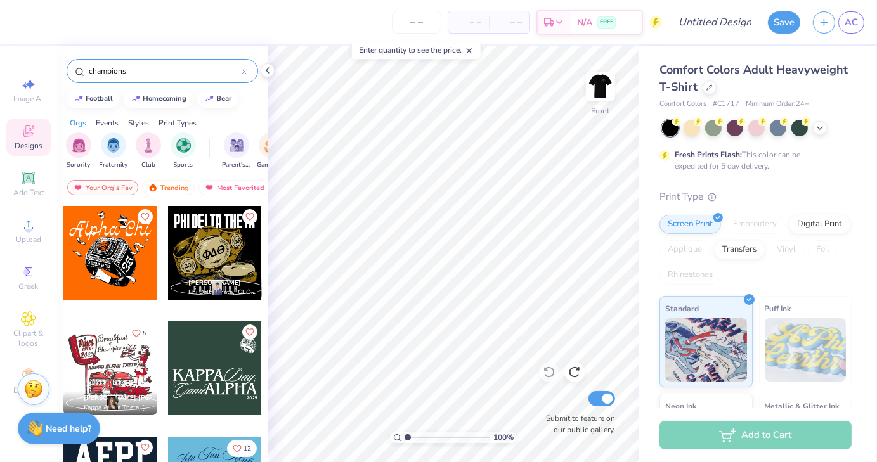
drag, startPoint x: 159, startPoint y: 74, endPoint x: 53, endPoint y: 62, distance: 106.6
click at [53, 62] on div "– – Per Item – – Total Est. Delivery N/A FREE Design Title Save AC Image AI Des…" at bounding box center [438, 231] width 877 height 462
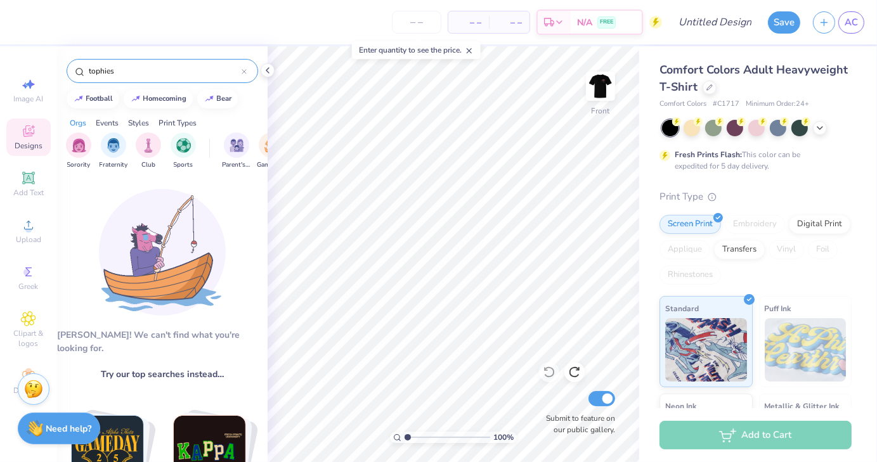
click at [93, 70] on input "tophies" at bounding box center [165, 71] width 154 height 13
click at [92, 70] on input "tophies" at bounding box center [165, 71] width 154 height 13
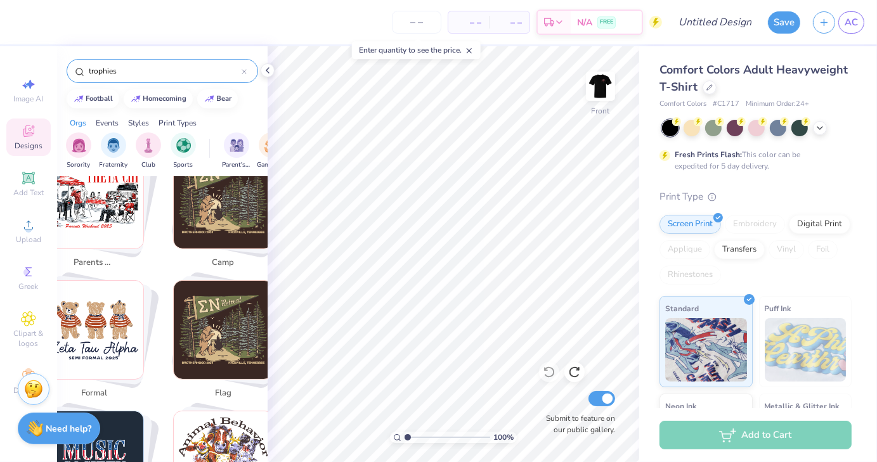
scroll to position [669, 0]
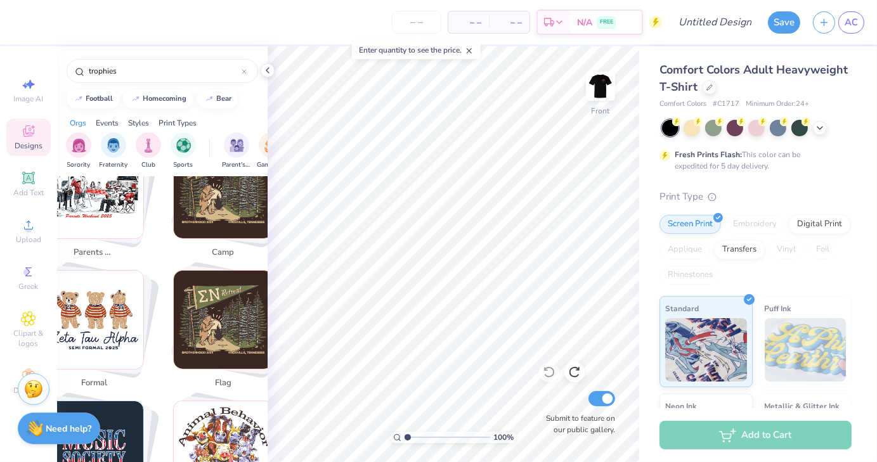
drag, startPoint x: 141, startPoint y: 68, endPoint x: 65, endPoint y: 74, distance: 76.4
click at [65, 74] on div "trophies" at bounding box center [162, 67] width 211 height 43
click at [183, 152] on div "filter for Sports" at bounding box center [183, 143] width 25 height 25
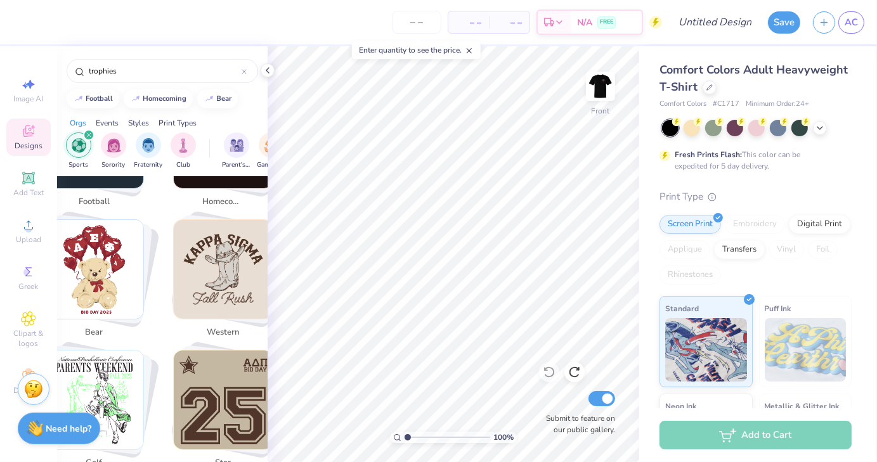
scroll to position [0, 0]
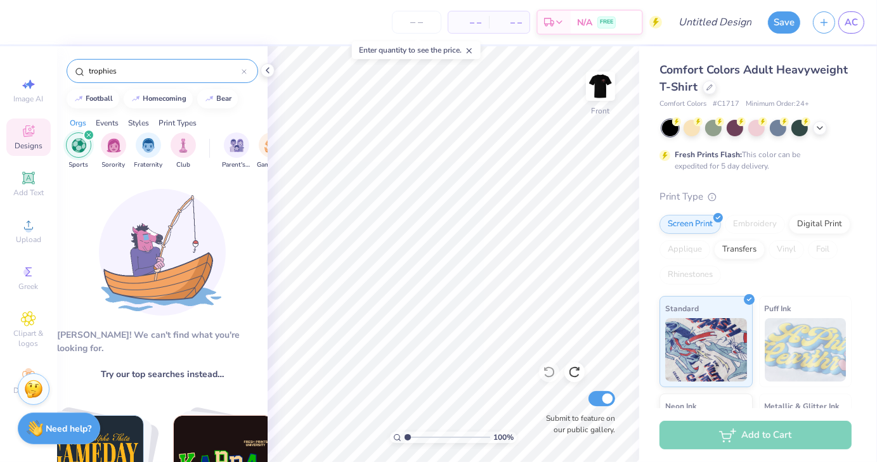
click at [157, 69] on input "trophies" at bounding box center [165, 71] width 154 height 13
type input "trophy"
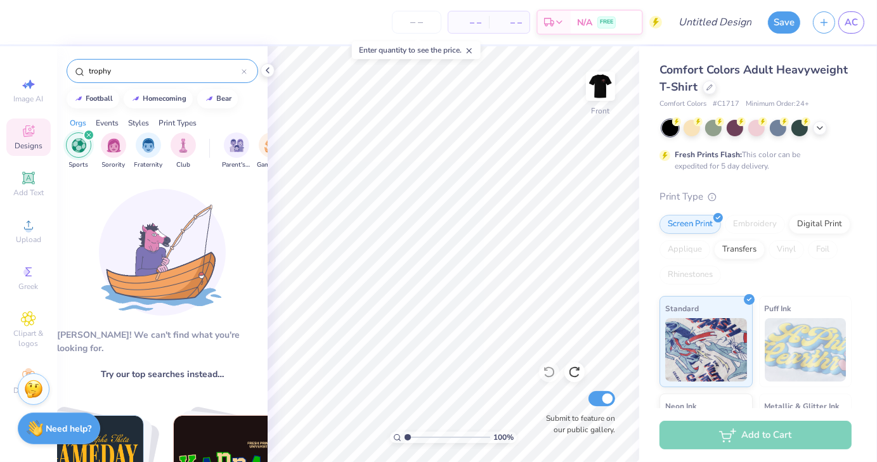
click at [91, 136] on div "filter for Sports" at bounding box center [88, 134] width 11 height 11
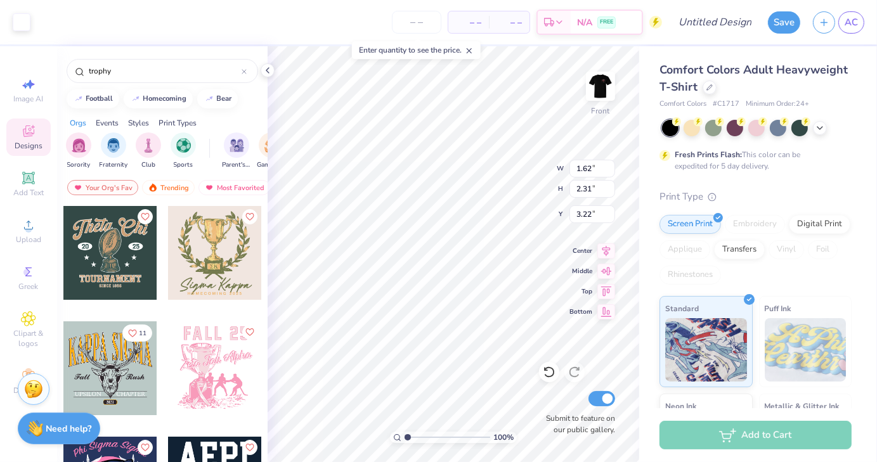
type input "3.02"
type input "3.38"
type input "3.19"
type input "3.80"
click at [546, 377] on icon at bounding box center [549, 372] width 11 height 11
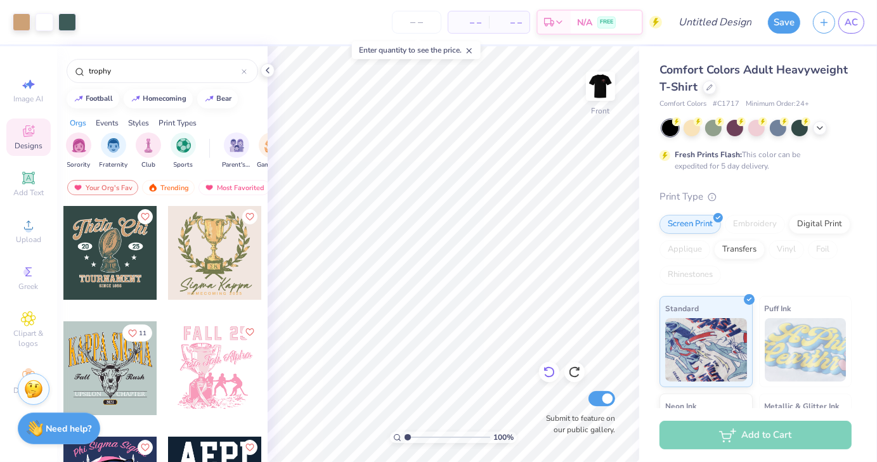
click at [546, 377] on icon at bounding box center [549, 372] width 11 height 11
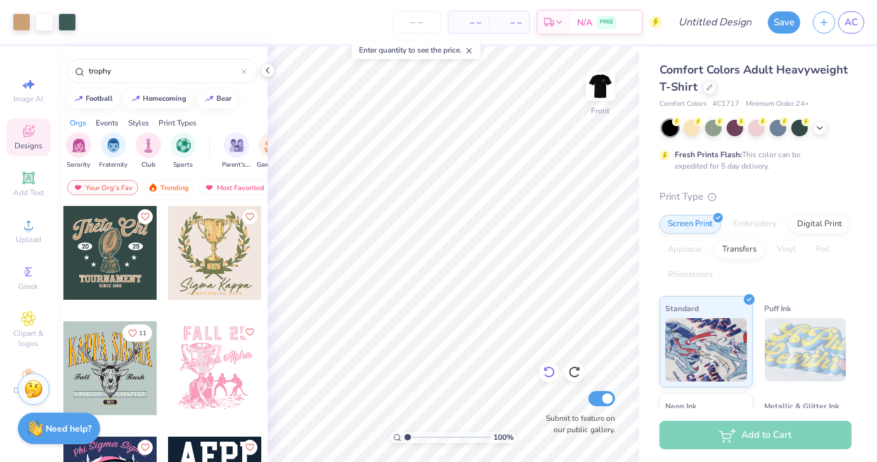
click at [546, 377] on icon at bounding box center [549, 372] width 11 height 11
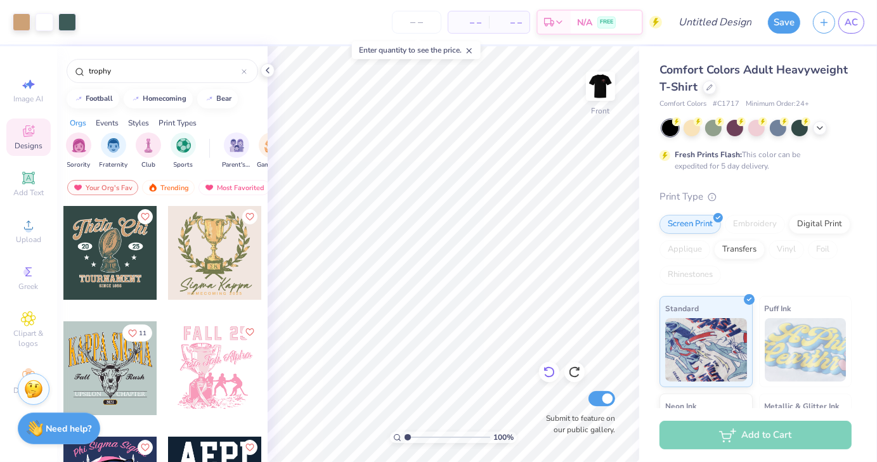
click at [546, 377] on icon at bounding box center [549, 372] width 11 height 11
click at [210, 250] on div at bounding box center [215, 253] width 94 height 94
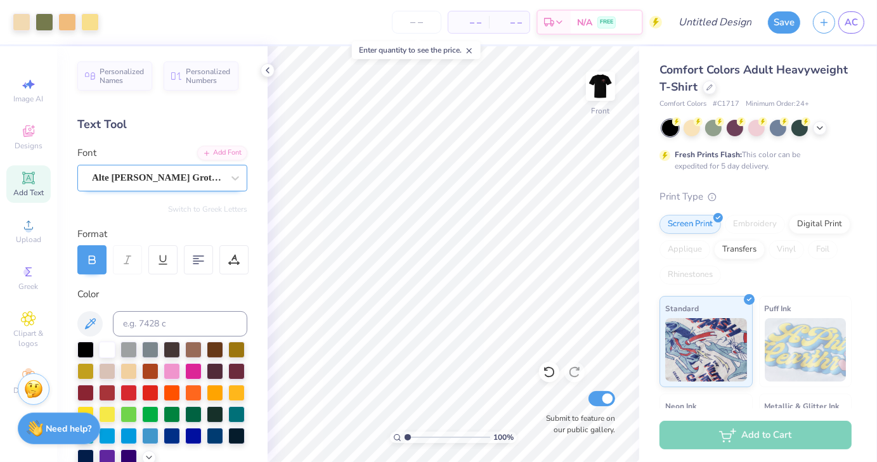
click at [187, 184] on div "Alte Haas Grotesk" at bounding box center [157, 178] width 133 height 20
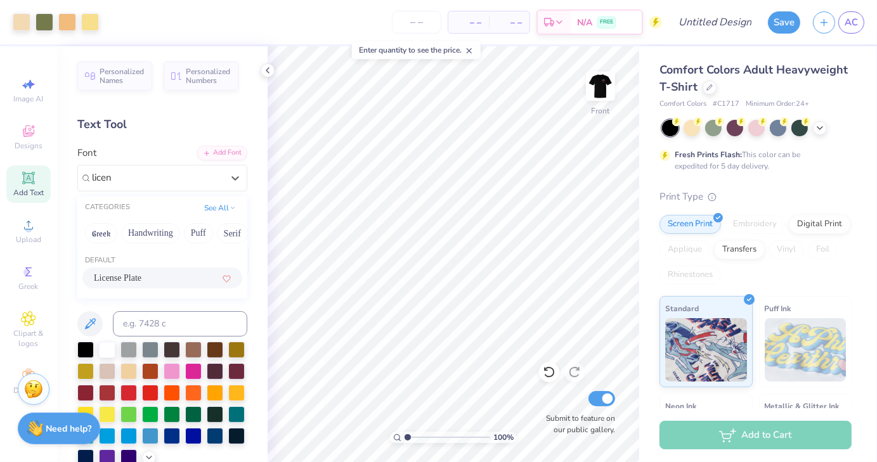
click at [140, 278] on span "License Plate" at bounding box center [118, 277] width 48 height 13
type input "licen"
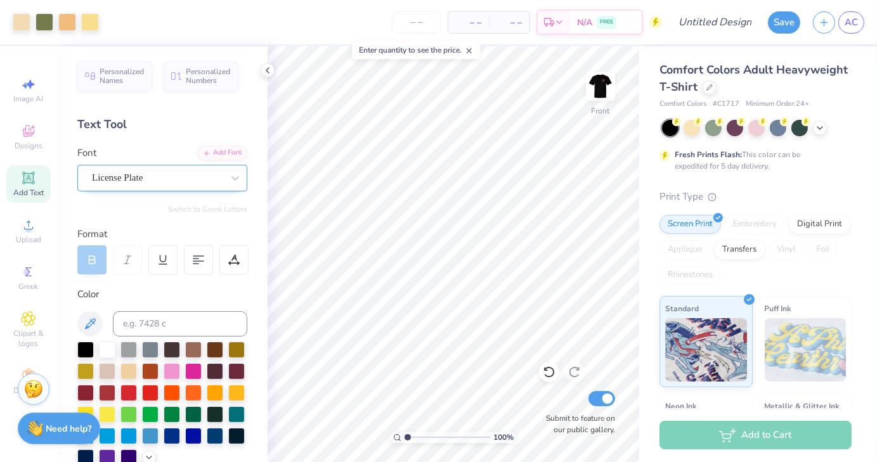
click at [150, 185] on div at bounding box center [157, 177] width 131 height 17
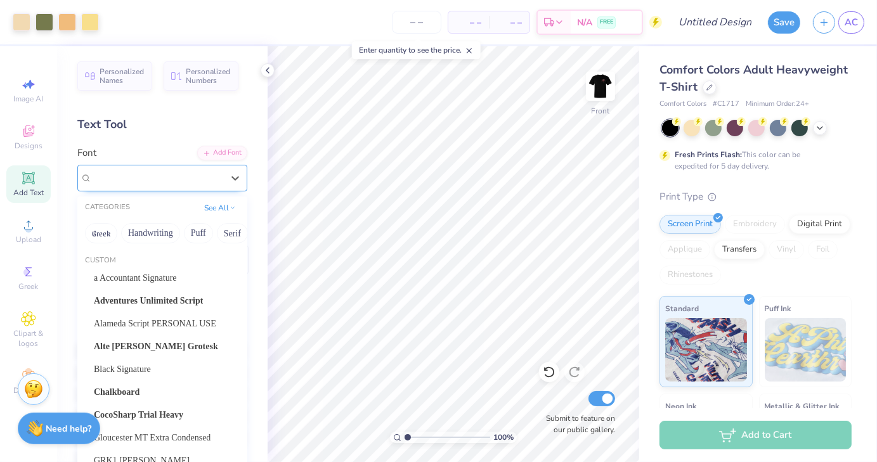
click at [143, 179] on span "License Plate" at bounding box center [117, 178] width 51 height 15
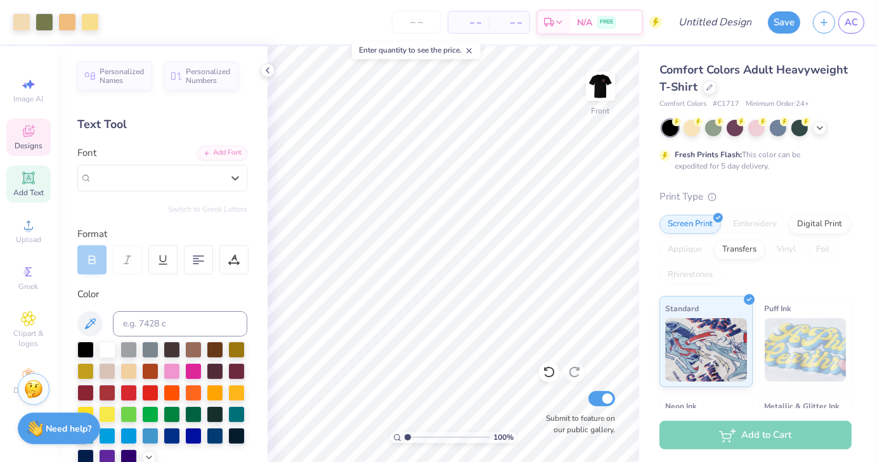
click at [32, 143] on span "Designs" at bounding box center [29, 146] width 28 height 10
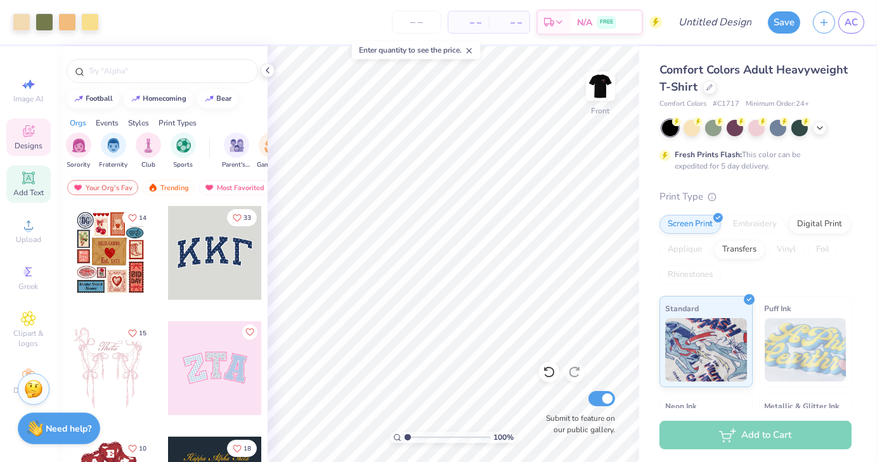
click at [33, 180] on icon at bounding box center [28, 178] width 10 height 10
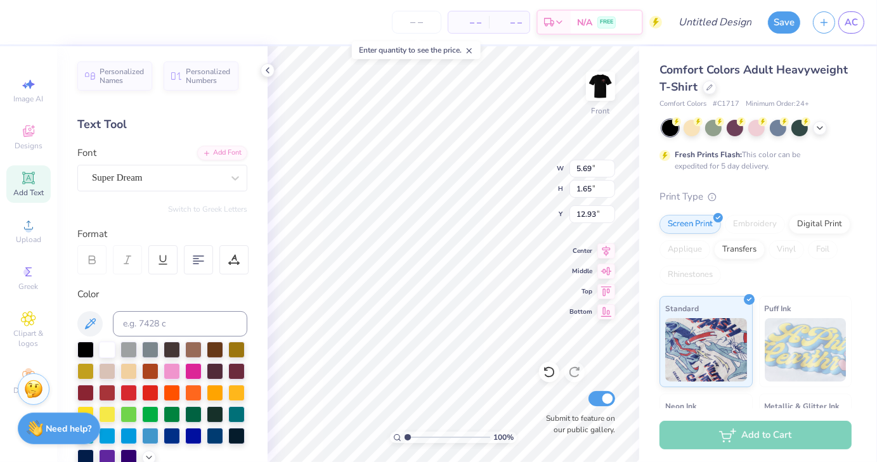
scroll to position [10, 8]
type textarea "Car Club at [US_STATE][GEOGRAPHIC_DATA]"
type input "14.53"
type input "1.10"
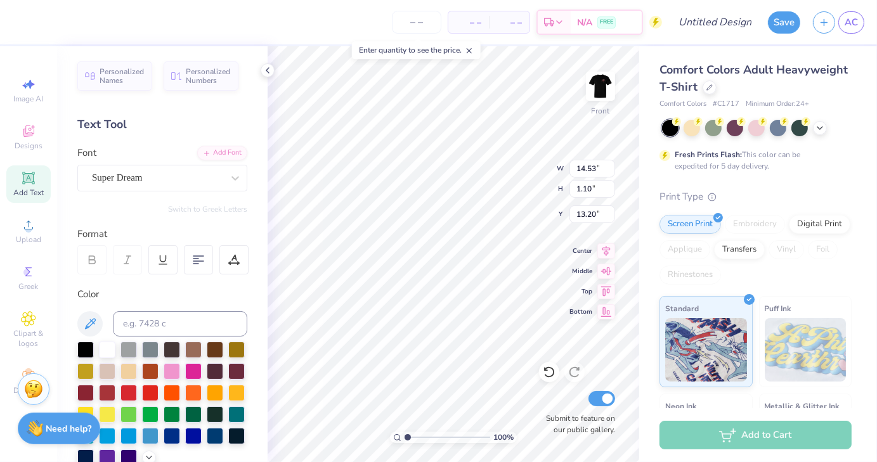
type input "13.20"
type input "9.92"
type input "0.75"
type input "13.75"
click at [149, 183] on div "Super Dream" at bounding box center [157, 178] width 133 height 20
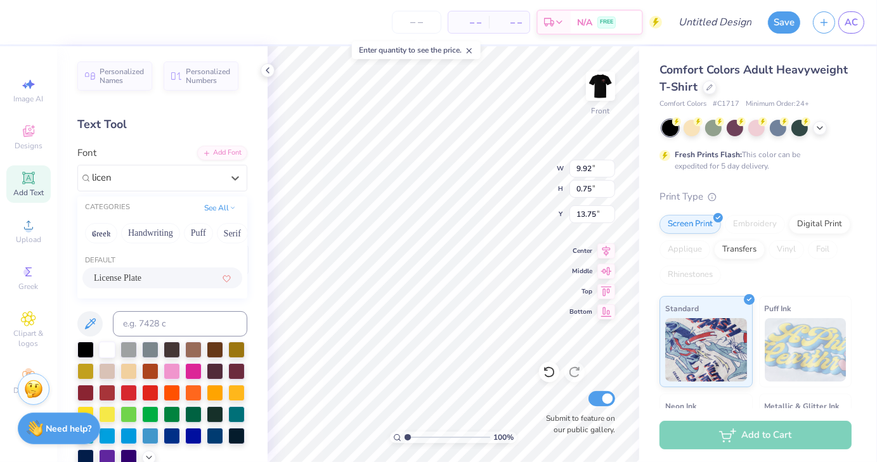
click at [130, 278] on span "License Plate" at bounding box center [118, 277] width 48 height 13
type input "licen"
type input "9.38"
type input "0.69"
type input "13.78"
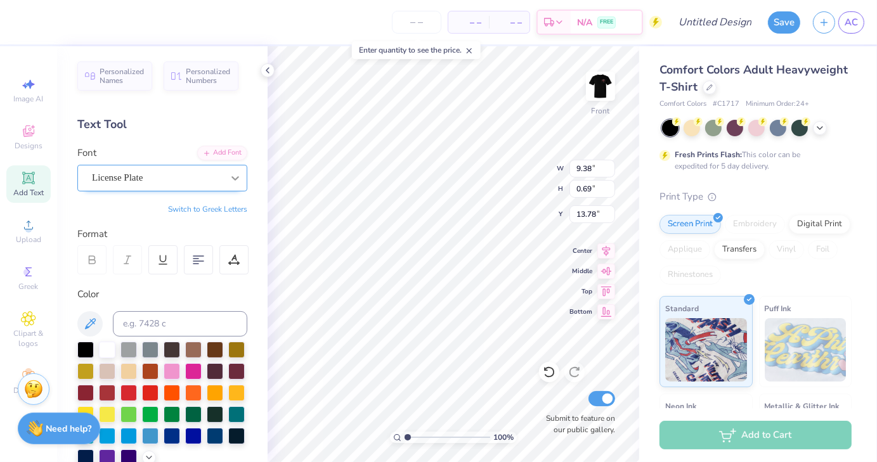
click at [231, 178] on icon at bounding box center [235, 178] width 13 height 13
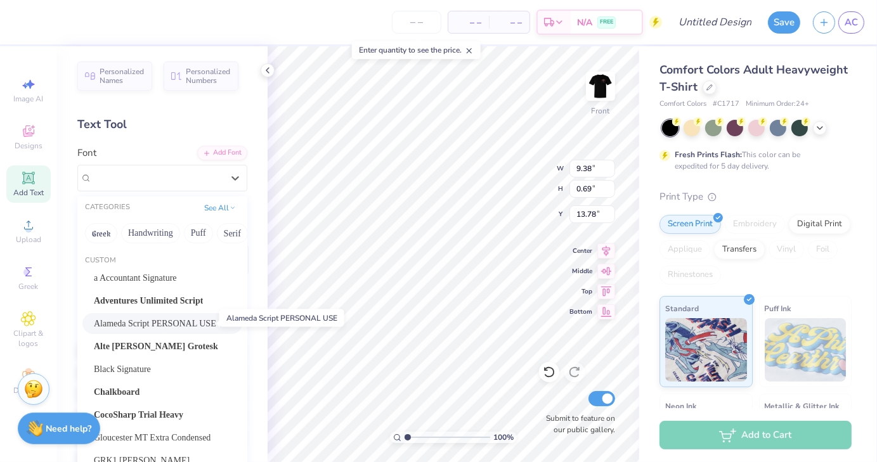
click at [170, 325] on span "Alameda Script PERSONAL USE" at bounding box center [155, 323] width 122 height 13
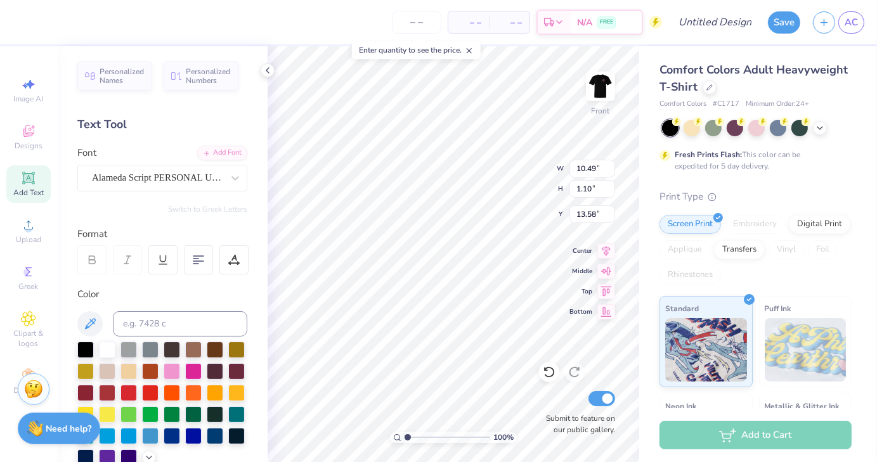
type input "10.49"
type input "1.10"
type input "13.58"
click at [229, 180] on icon at bounding box center [235, 178] width 13 height 13
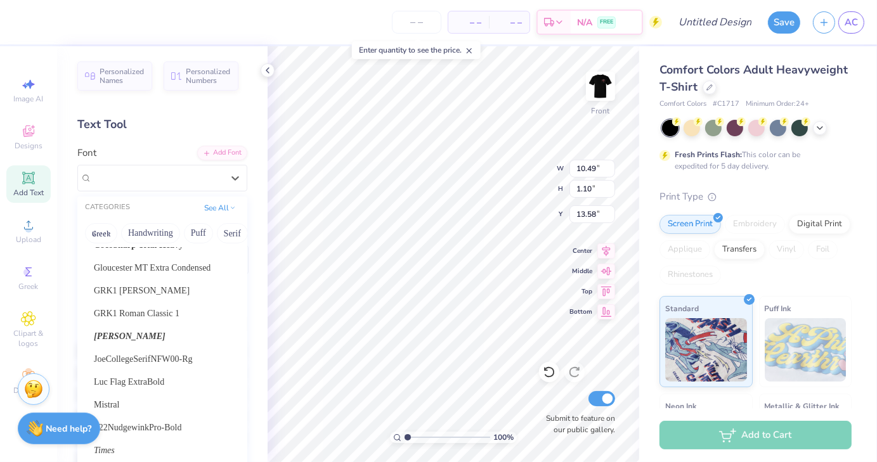
scroll to position [171, 0]
click at [174, 310] on span "GRK1 Roman Classic 1" at bounding box center [137, 312] width 86 height 13
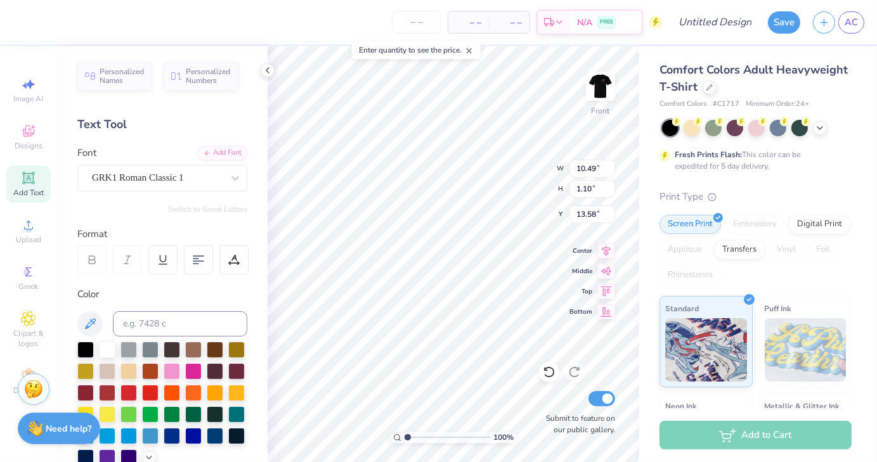
type input "13.82"
type input "0.66"
type input "13.80"
click at [229, 177] on icon at bounding box center [235, 178] width 13 height 13
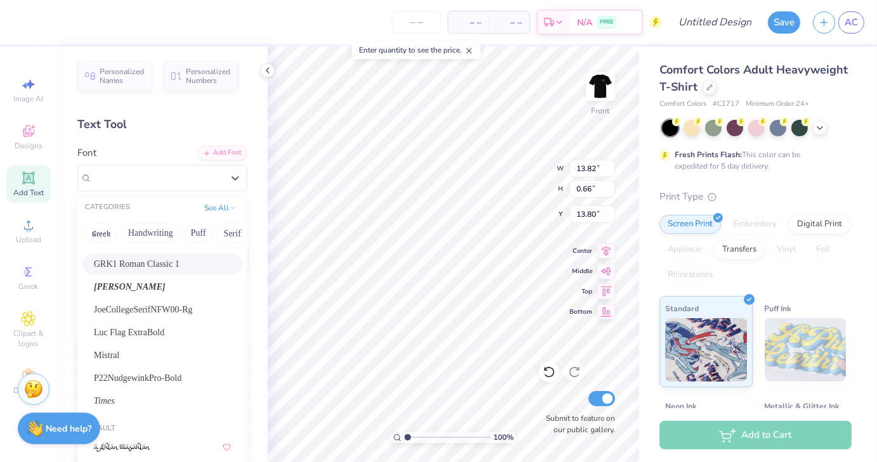
scroll to position [220, 0]
click at [154, 308] on span "JoeCollegeSerifNFW00-Rg" at bounding box center [143, 309] width 99 height 13
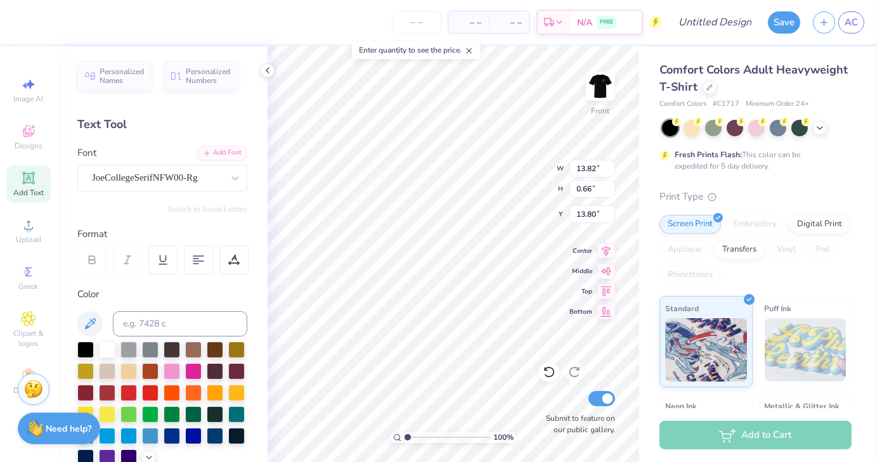
type input "11.87"
type input "0.68"
type input "13.79"
click at [229, 186] on div at bounding box center [235, 178] width 23 height 23
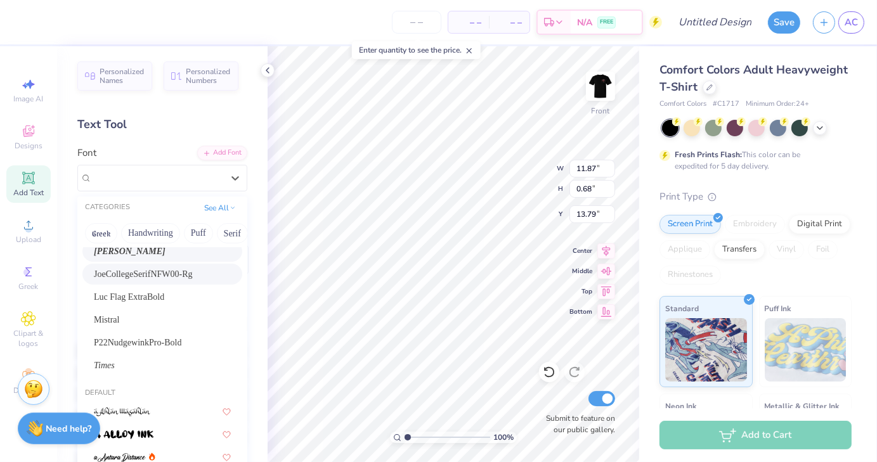
scroll to position [286, 0]
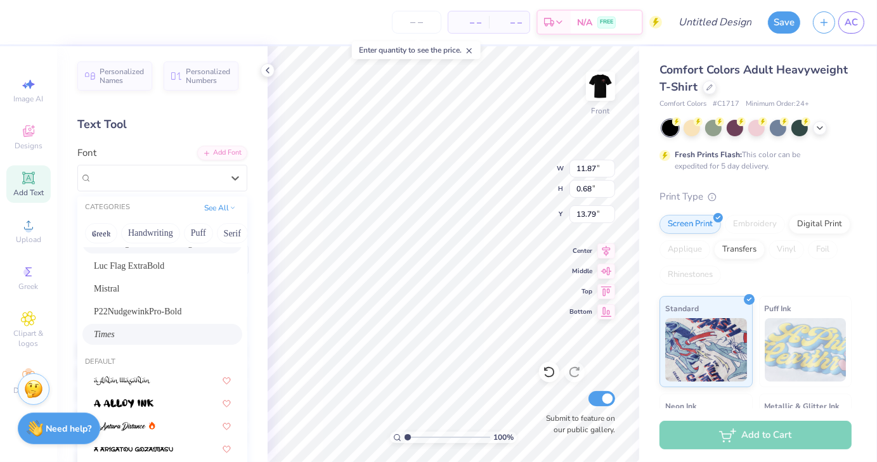
click at [128, 330] on div "Times" at bounding box center [162, 334] width 137 height 13
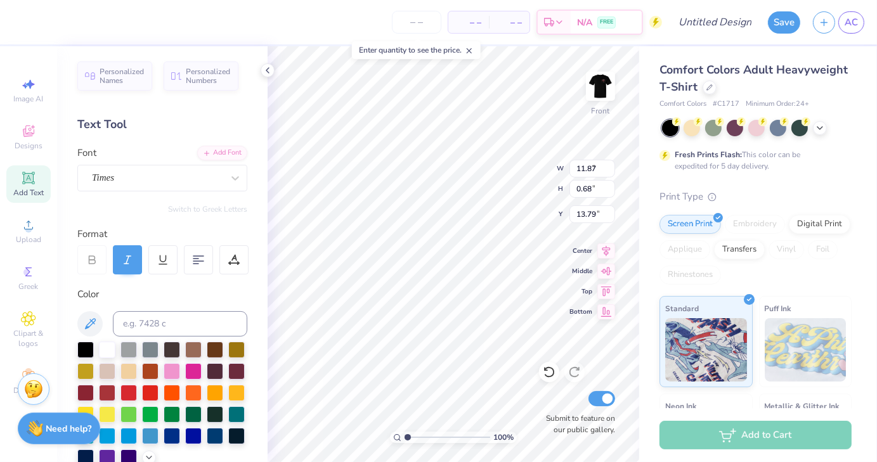
type input "8.79"
type input "0.77"
type input "13.74"
click at [232, 181] on div at bounding box center [235, 178] width 23 height 23
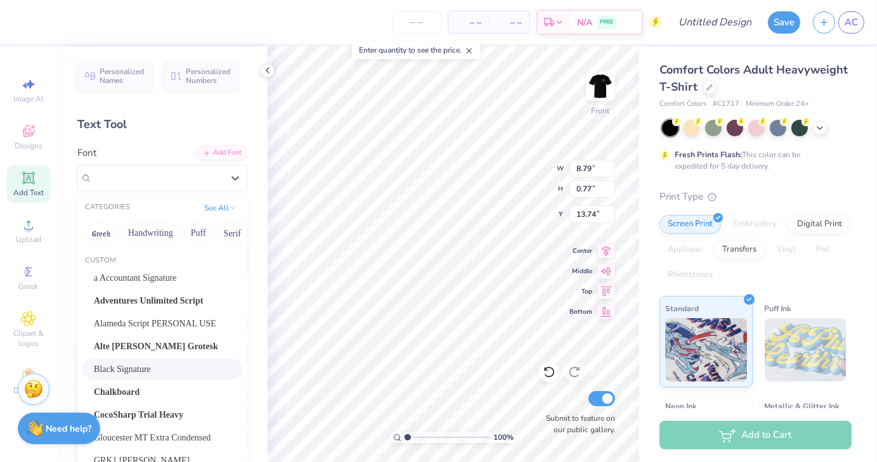
click at [157, 374] on div "Black Signature" at bounding box center [162, 369] width 137 height 13
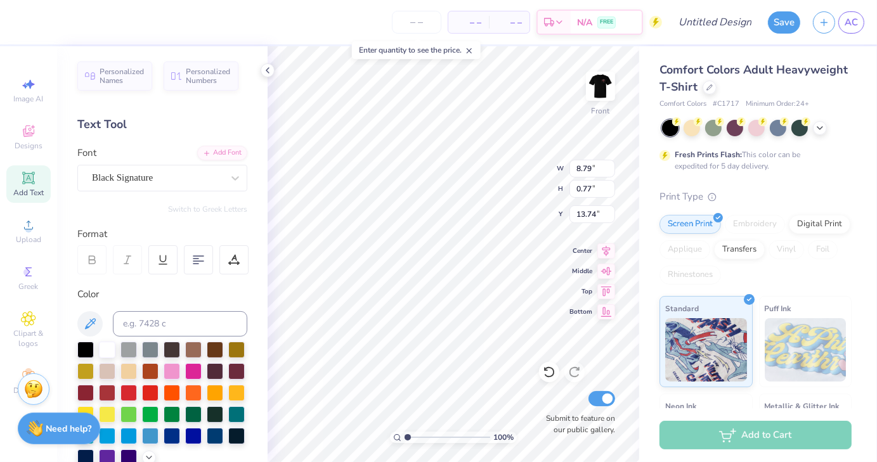
type input "8.98"
type input "1.19"
type input "13.53"
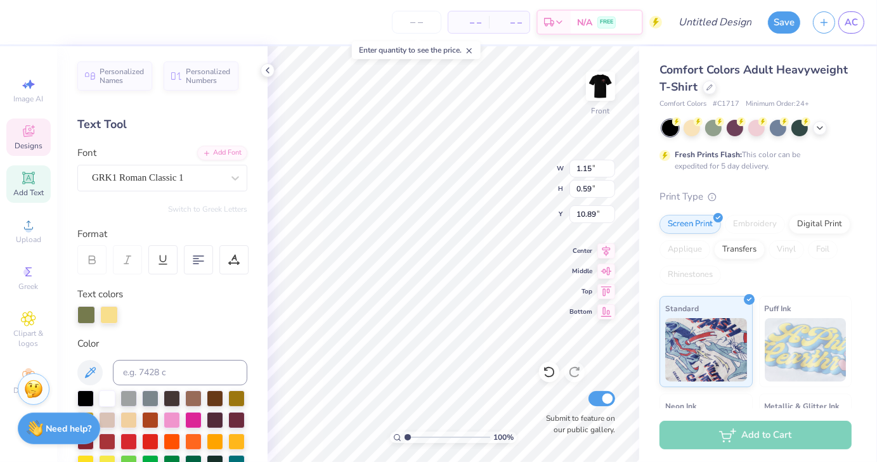
scroll to position [10, 1]
type textarea "C"
type textarea "ccvt"
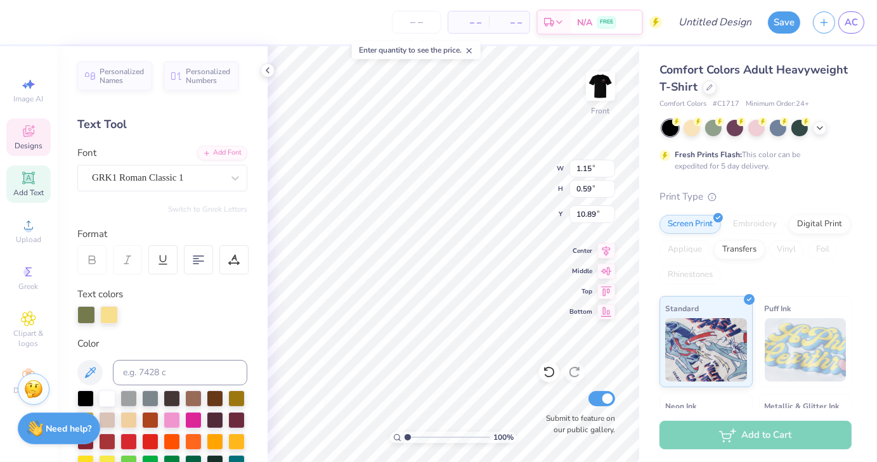
scroll to position [9, 1]
type input "2.34"
type input "0.62"
type input "10.88"
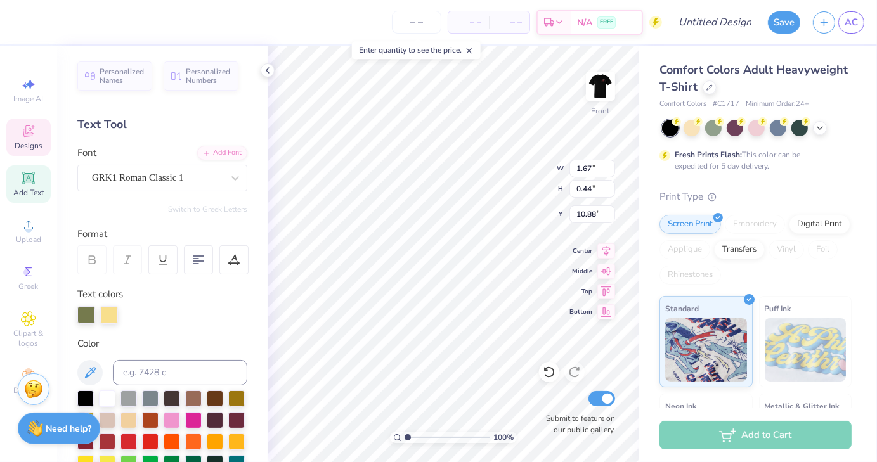
type input "1.67"
type input "0.44"
type input "1.42"
type input "0.37"
type input "5.06"
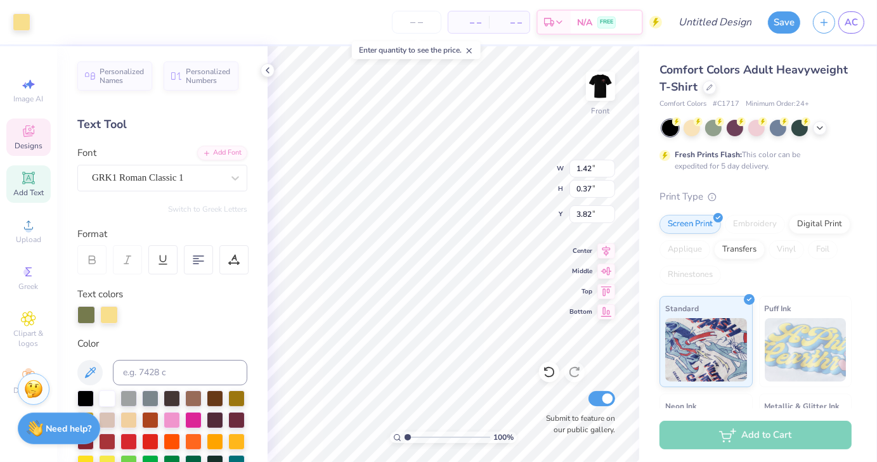
type input "8.46"
type input "3.82"
type input "10.96"
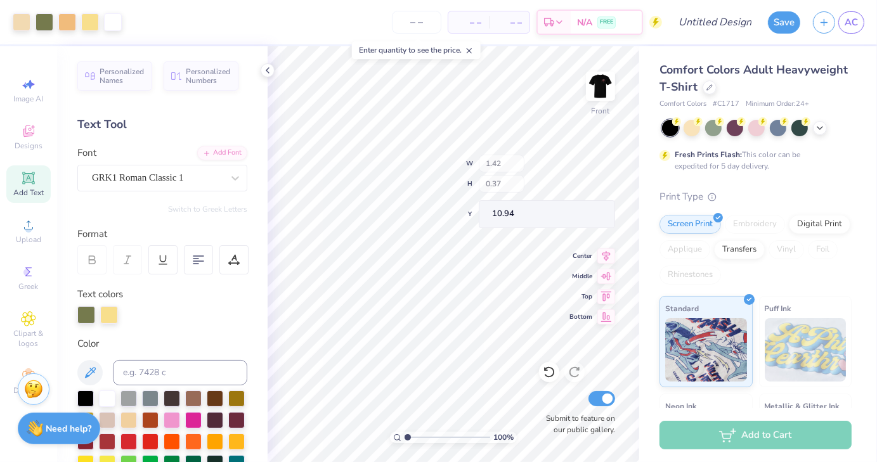
type input "10.94"
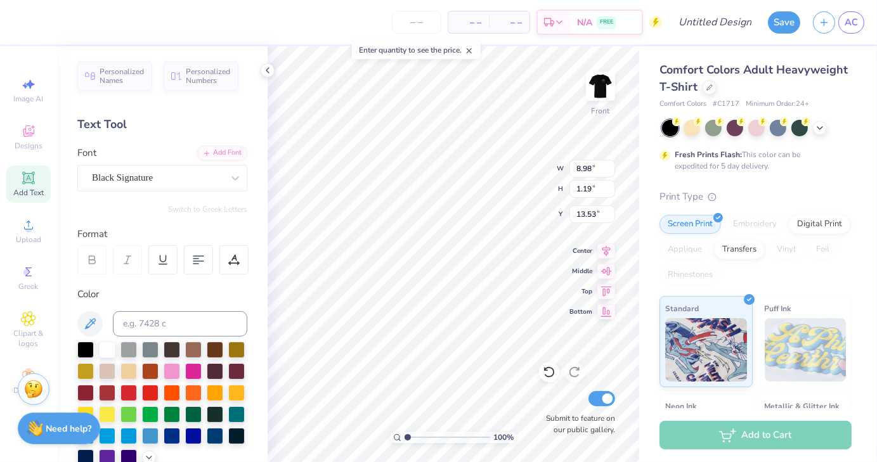
scroll to position [10, 8]
type textarea "Car Club at [US_STATE][GEOGRAPHIC_DATA] Cup Champians"
click at [604, 270] on icon at bounding box center [606, 269] width 11 height 8
click at [609, 272] on icon at bounding box center [606, 269] width 11 height 8
click at [601, 273] on icon at bounding box center [607, 269] width 18 height 15
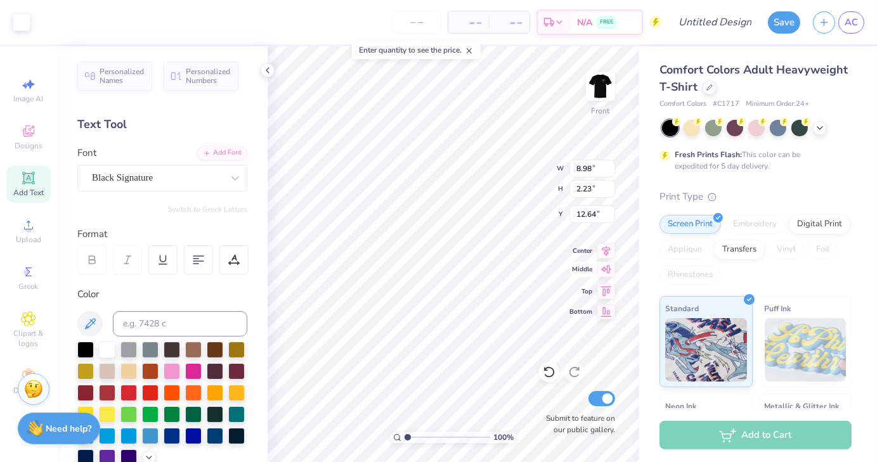
click at [608, 273] on icon at bounding box center [607, 269] width 18 height 15
click at [229, 175] on icon at bounding box center [235, 178] width 13 height 13
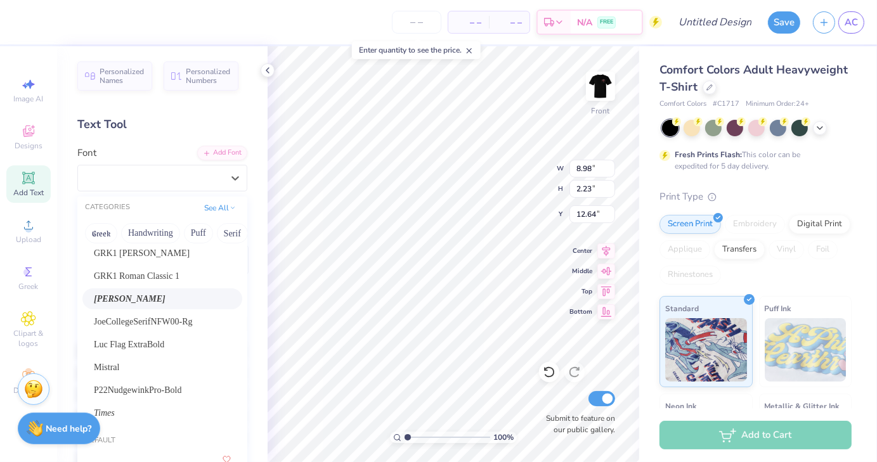
scroll to position [213, 0]
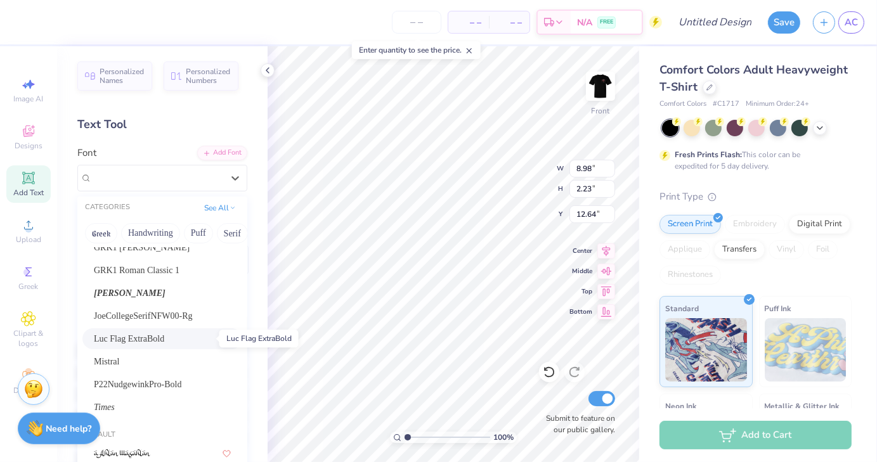
click at [164, 342] on span "Luc Flag ExtraBold" at bounding box center [129, 338] width 70 height 13
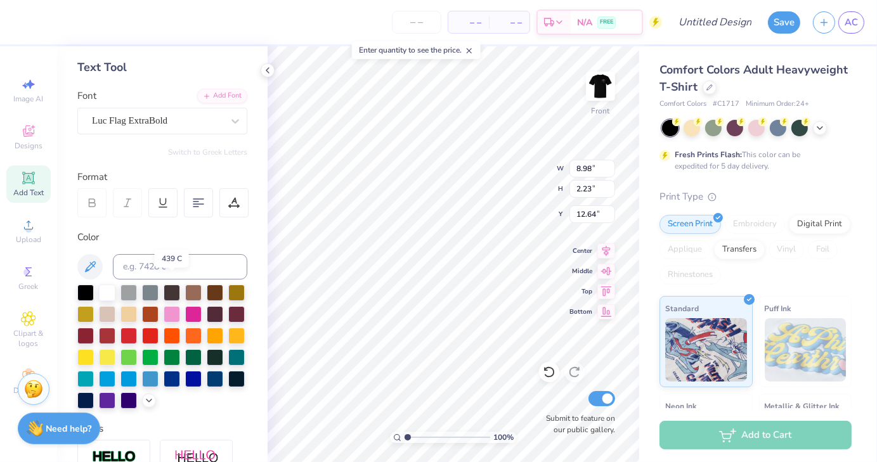
scroll to position [65, 0]
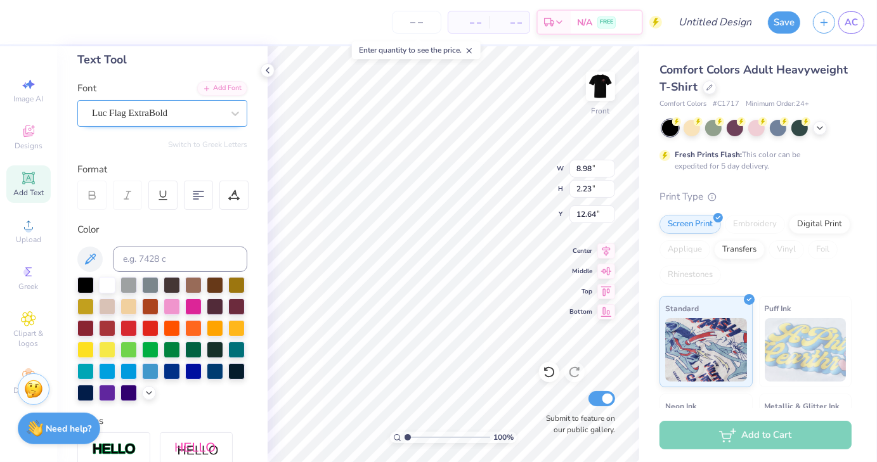
click at [168, 118] on div "Luc Flag ExtraBold" at bounding box center [157, 113] width 133 height 20
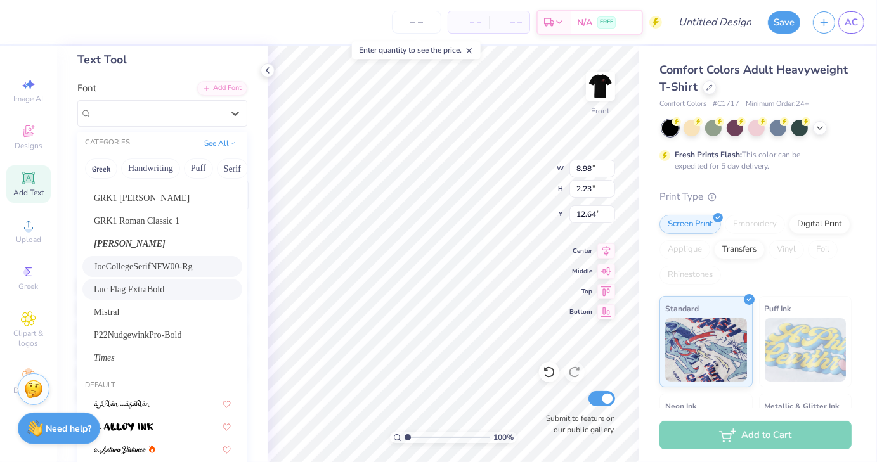
scroll to position [314, 0]
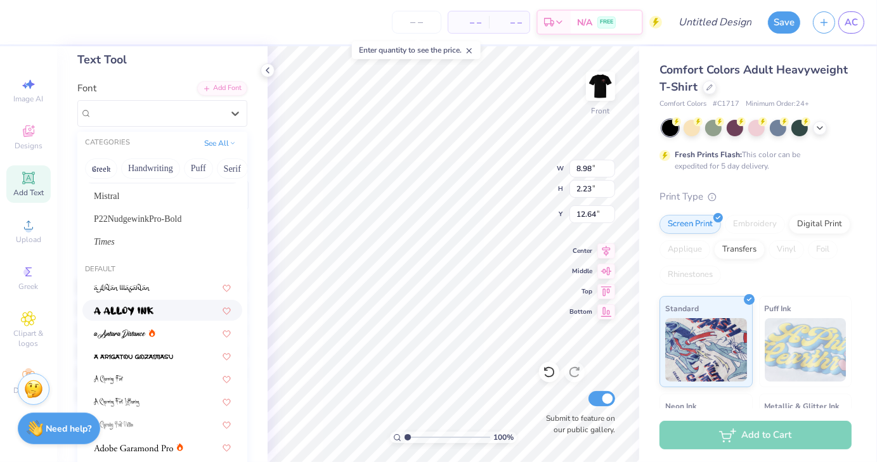
click at [133, 309] on img at bounding box center [124, 311] width 60 height 9
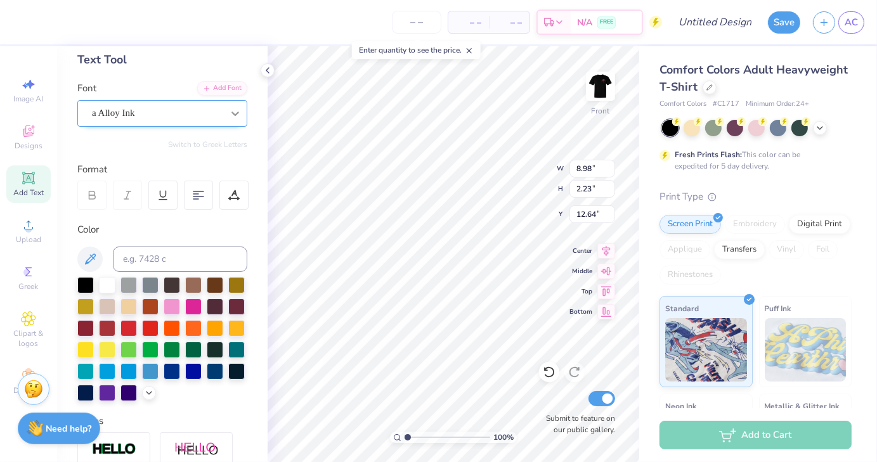
click at [224, 115] on div at bounding box center [235, 113] width 23 height 23
type input "1.42"
type input "0.37"
type input "10.94"
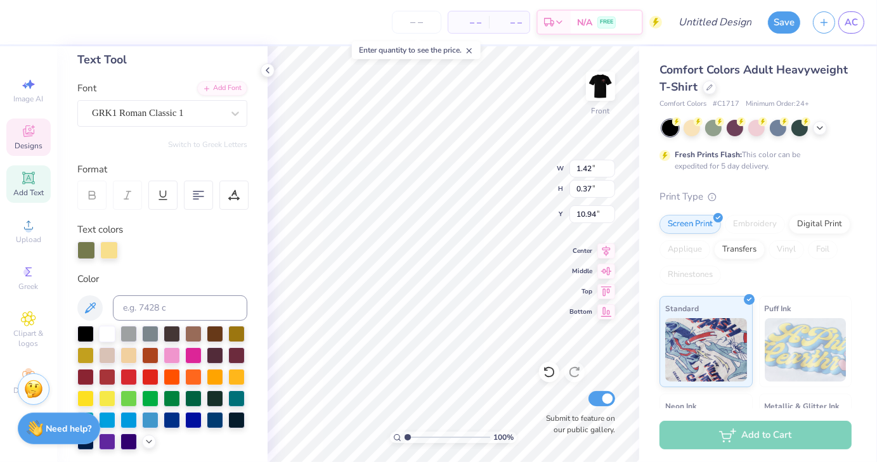
scroll to position [10, 2]
click at [229, 116] on icon at bounding box center [235, 113] width 13 height 13
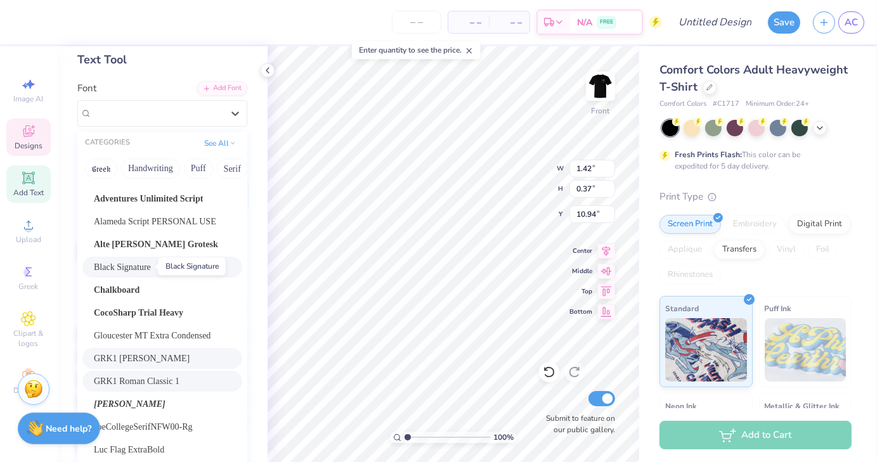
scroll to position [38, 0]
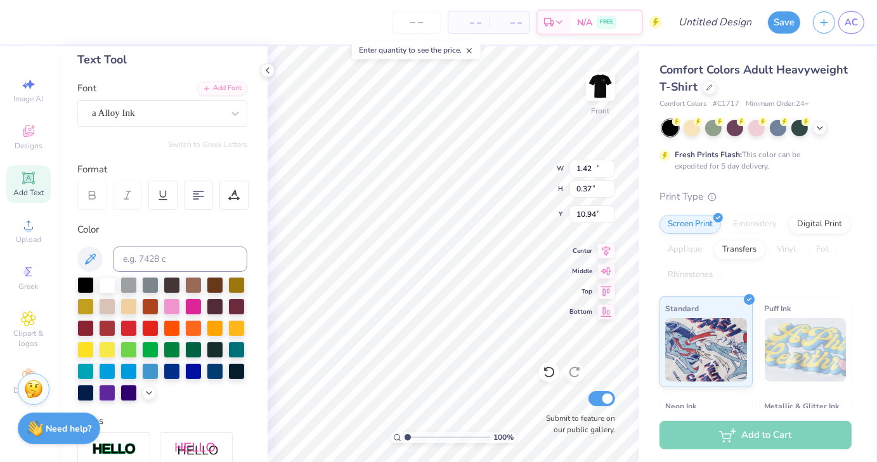
type input "11.88"
type input "1.83"
type input "12.84"
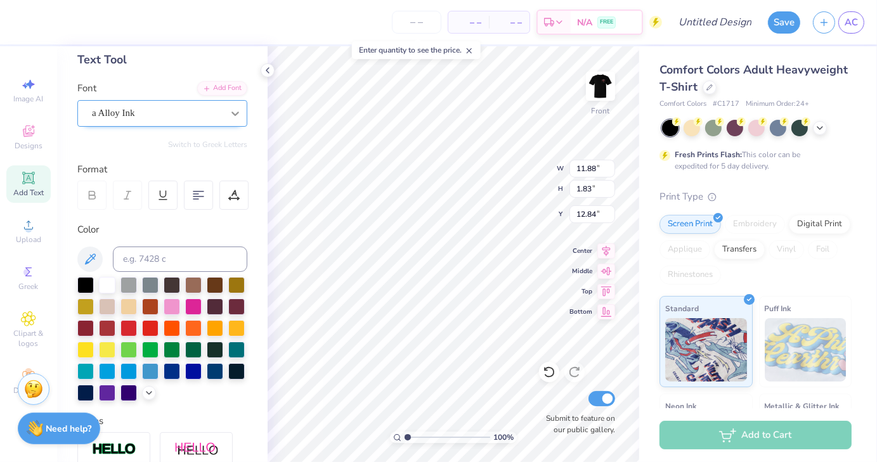
click at [235, 112] on div at bounding box center [235, 113] width 23 height 23
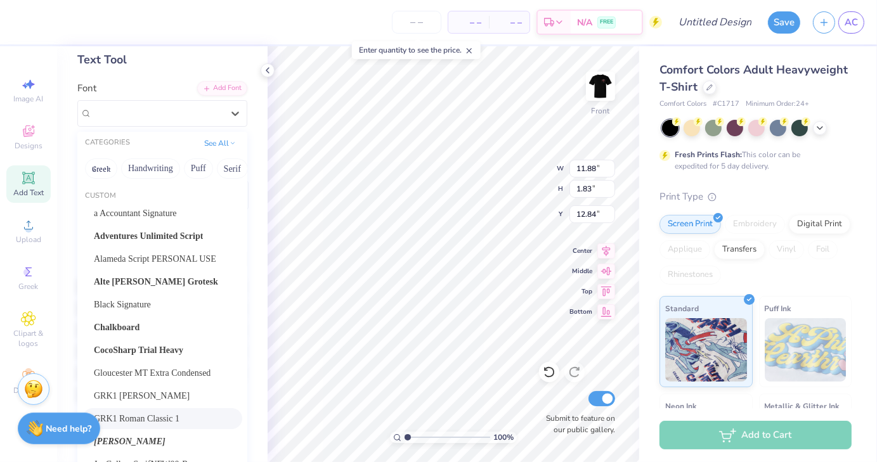
click at [178, 416] on span "GRK1 Roman Classic 1" at bounding box center [137, 418] width 86 height 13
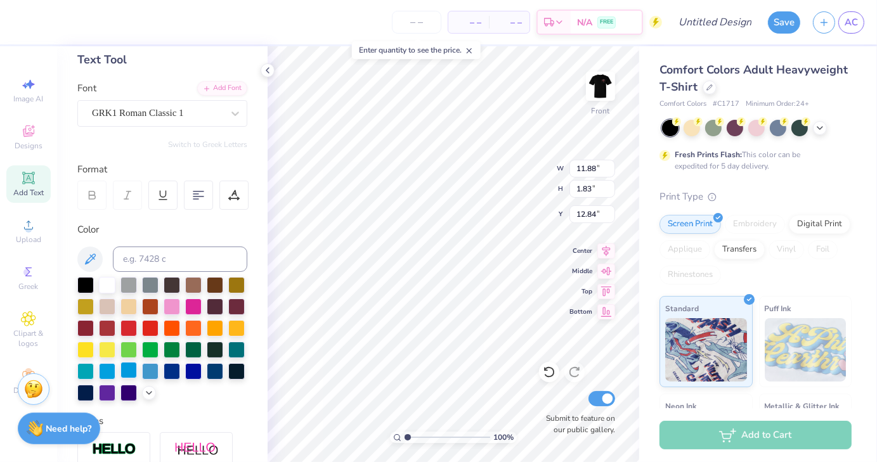
scroll to position [10, 4]
type textarea "car club at [US_STATE] Tech college cup Champians"
